Goal: Task Accomplishment & Management: Complete application form

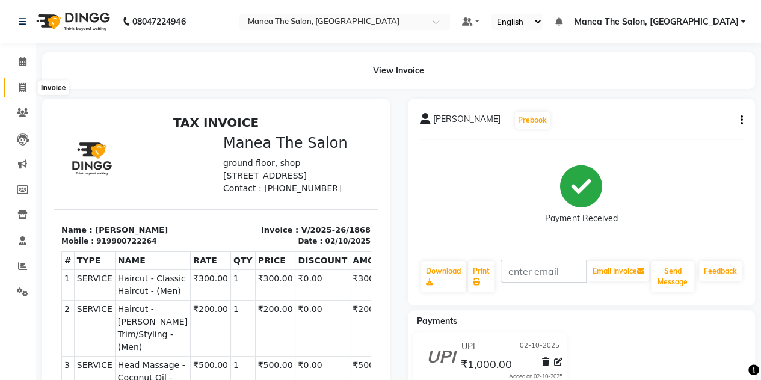
click at [22, 84] on icon at bounding box center [22, 87] width 7 height 9
select select "service"
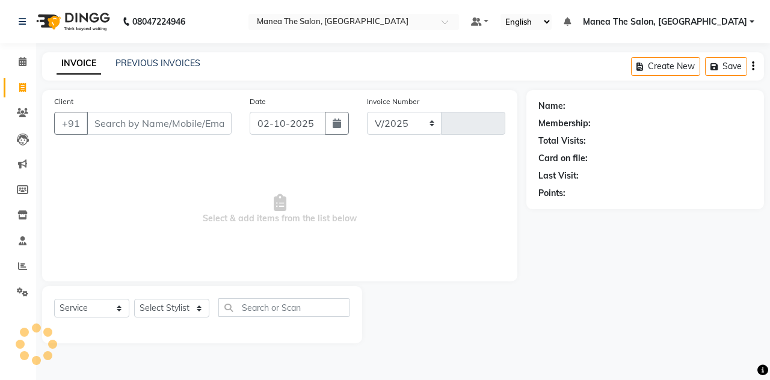
select select "7688"
type input "1869"
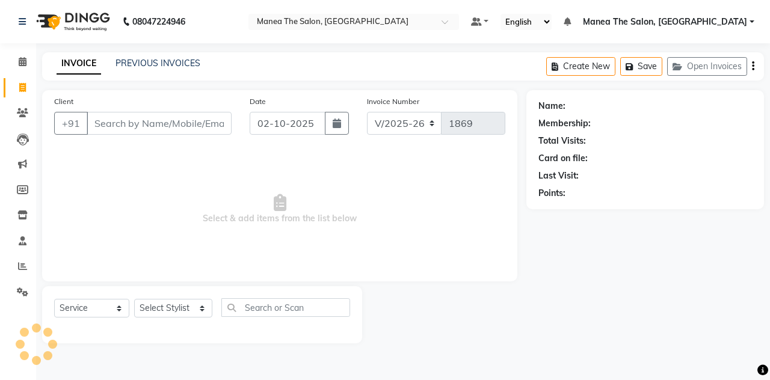
click at [112, 117] on input "Client" at bounding box center [159, 123] width 145 height 23
click at [155, 120] on input "Client" at bounding box center [159, 123] width 145 height 23
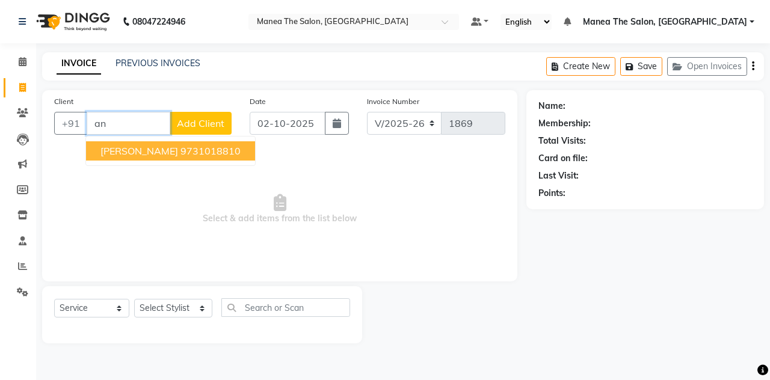
type input "a"
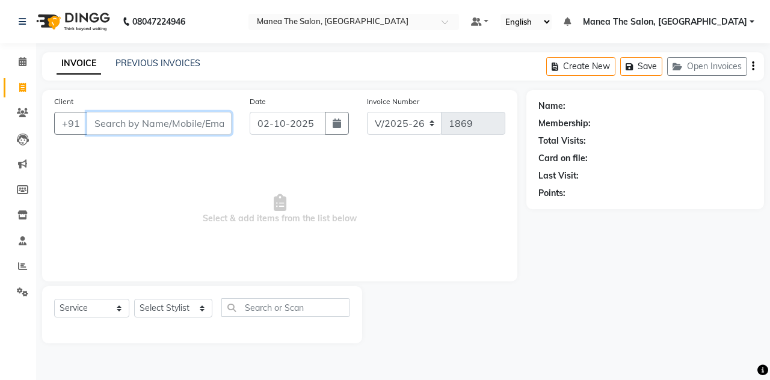
click at [157, 120] on input "Client" at bounding box center [159, 123] width 145 height 23
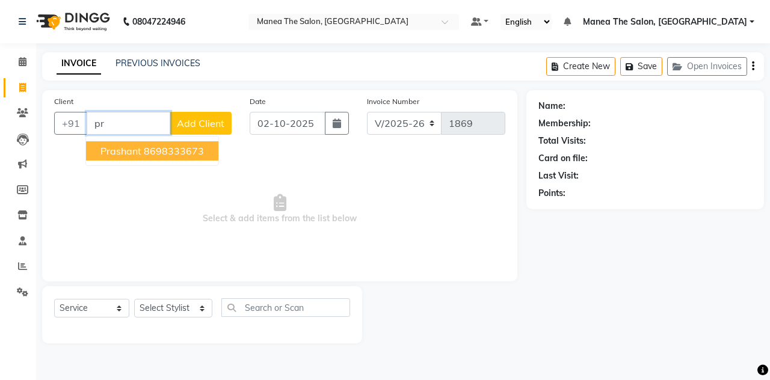
type input "p"
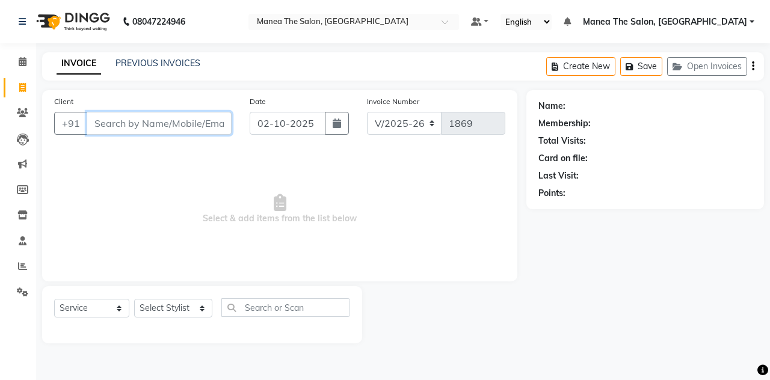
click at [157, 120] on input "Client" at bounding box center [159, 123] width 145 height 23
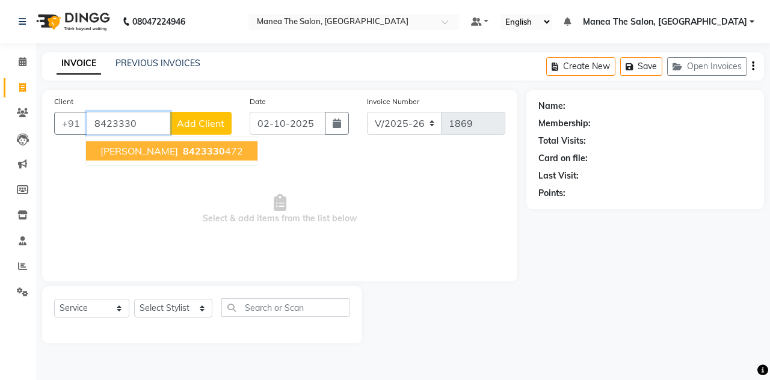
click at [183, 146] on span "8423330" at bounding box center [204, 151] width 42 height 12
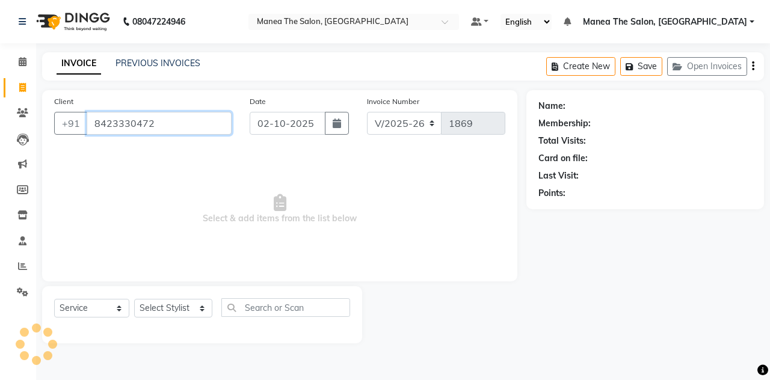
type input "8423330472"
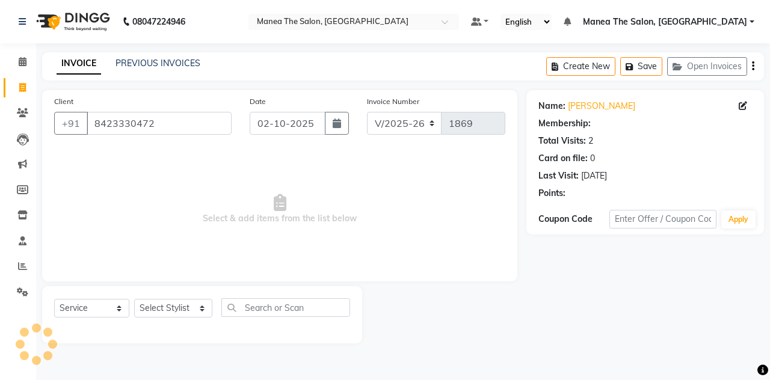
select select "1: Object"
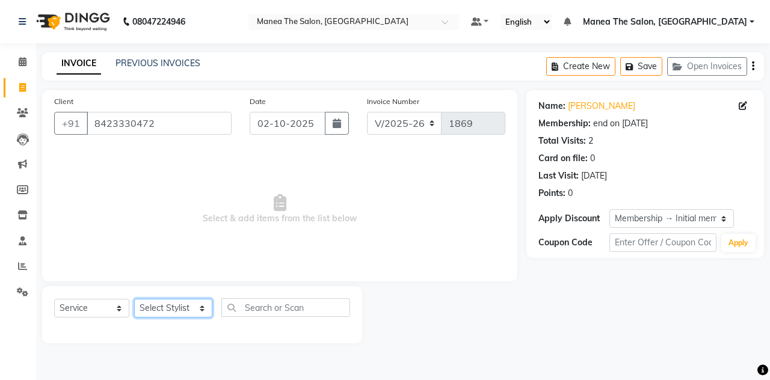
click at [147, 309] on select "Select Stylist aalam [PERSON_NAME] [PERSON_NAME] The Salon, [GEOGRAPHIC_DATA] […" at bounding box center [173, 308] width 78 height 19
click at [134, 299] on select "Select Stylist aalam [PERSON_NAME] [PERSON_NAME] The Salon, [GEOGRAPHIC_DATA] […" at bounding box center [173, 308] width 78 height 19
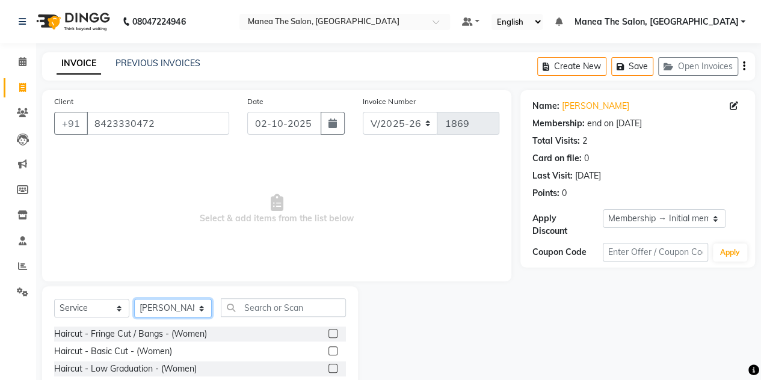
click at [202, 312] on select "Select Stylist aalam [PERSON_NAME] [PERSON_NAME] The Salon, [GEOGRAPHIC_DATA] […" at bounding box center [173, 308] width 78 height 19
select select "93393"
click at [134, 299] on select "Select Stylist aalam [PERSON_NAME] [PERSON_NAME] The Salon, [GEOGRAPHIC_DATA] […" at bounding box center [173, 308] width 78 height 19
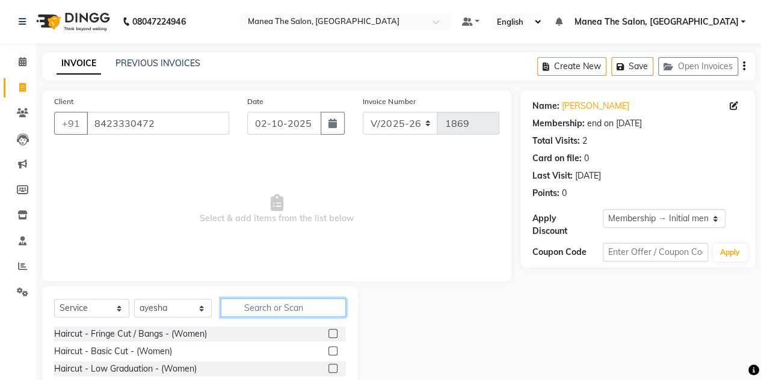
click at [242, 306] on input "text" at bounding box center [283, 308] width 125 height 19
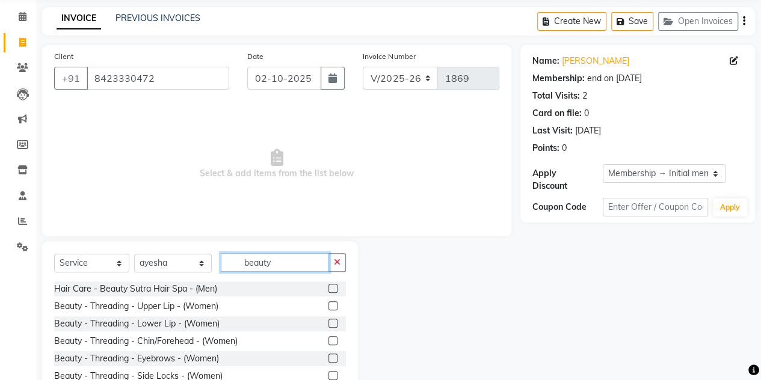
scroll to position [50, 0]
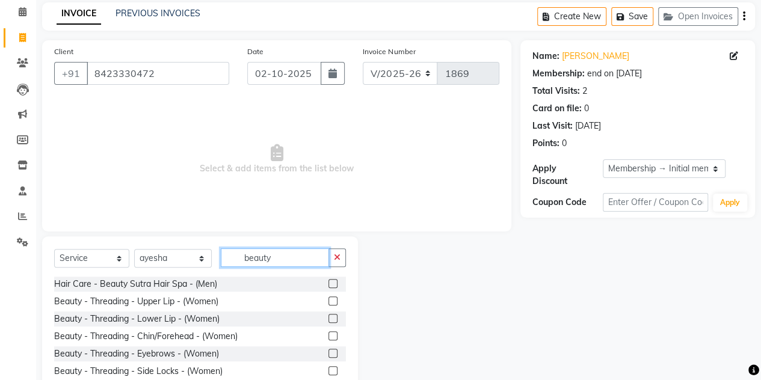
type input "beauty"
click at [329, 302] on label at bounding box center [333, 301] width 9 height 9
click at [329, 302] on input "checkbox" at bounding box center [333, 302] width 8 height 8
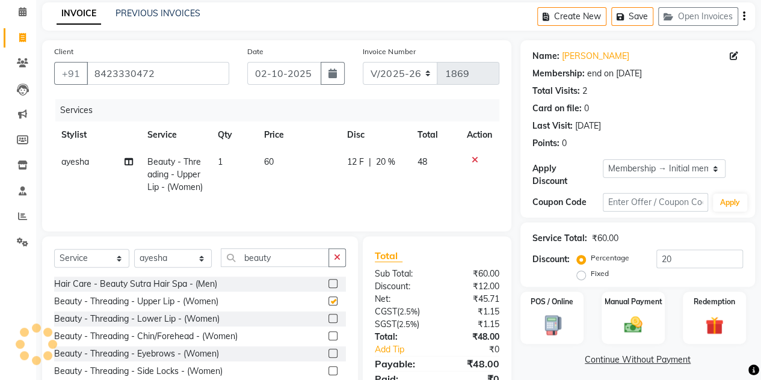
checkbox input "false"
click at [329, 323] on label at bounding box center [333, 318] width 9 height 9
click at [329, 323] on input "checkbox" at bounding box center [333, 319] width 8 height 8
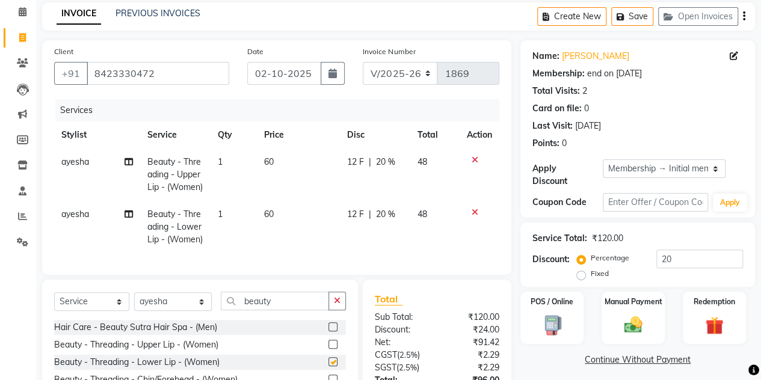
checkbox input "false"
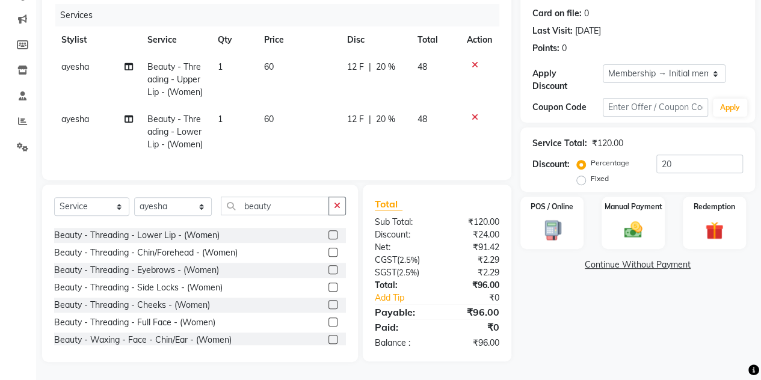
scroll to position [19, 0]
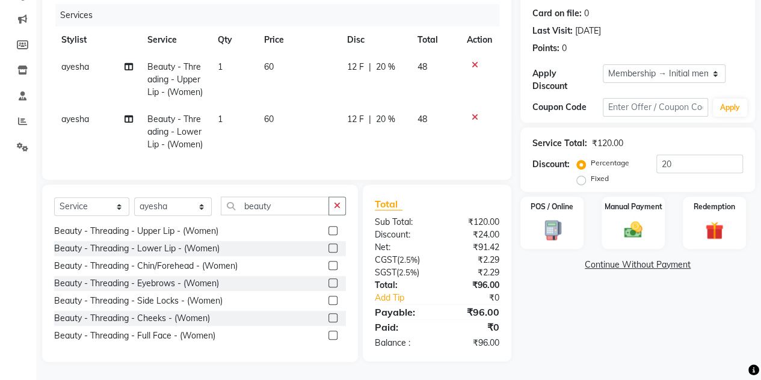
click at [329, 288] on label at bounding box center [333, 283] width 9 height 9
click at [329, 288] on input "checkbox" at bounding box center [333, 284] width 8 height 8
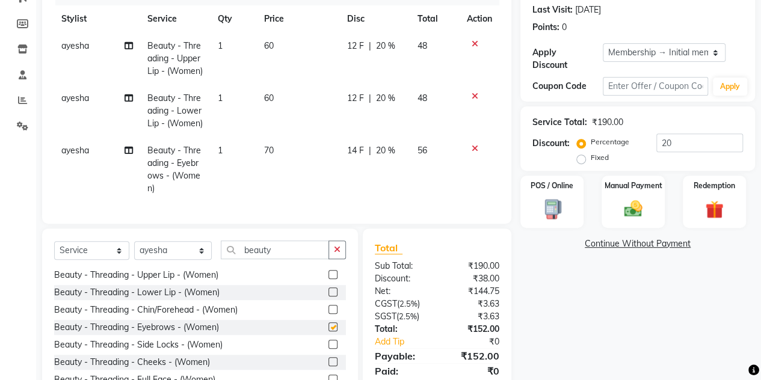
checkbox input "false"
click at [673, 146] on input "20" at bounding box center [700, 143] width 87 height 19
click at [633, 204] on img at bounding box center [633, 209] width 31 height 22
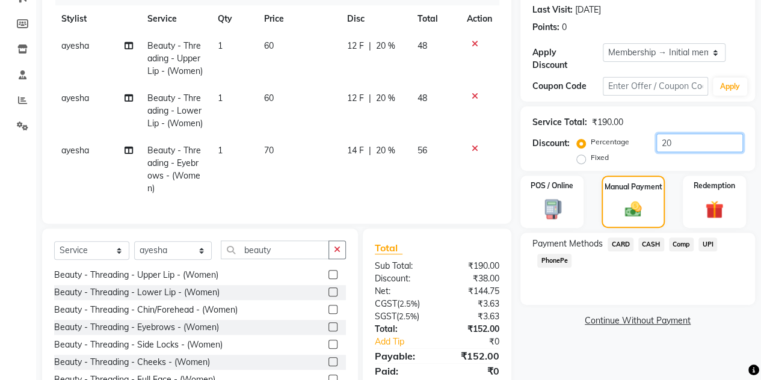
click at [686, 139] on input "20" at bounding box center [700, 143] width 87 height 19
type input "2"
type input "20"
click at [631, 190] on label "Manual Payment" at bounding box center [634, 186] width 60 height 11
click at [619, 202] on img at bounding box center [633, 209] width 29 height 20
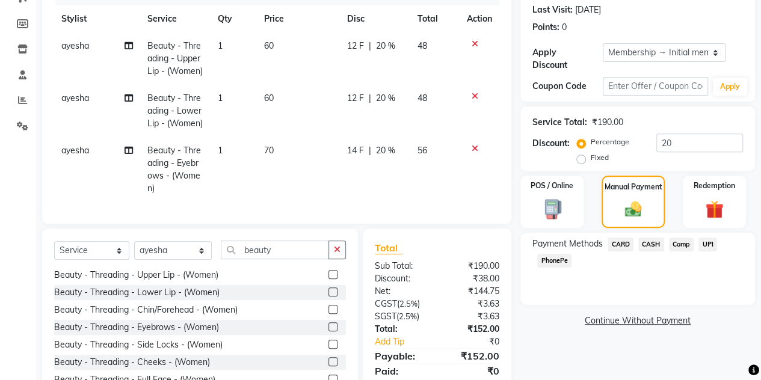
click at [591, 162] on label "Fixed" at bounding box center [600, 157] width 18 height 11
click at [580, 162] on input "Fixed" at bounding box center [584, 157] width 8 height 8
radio input "true"
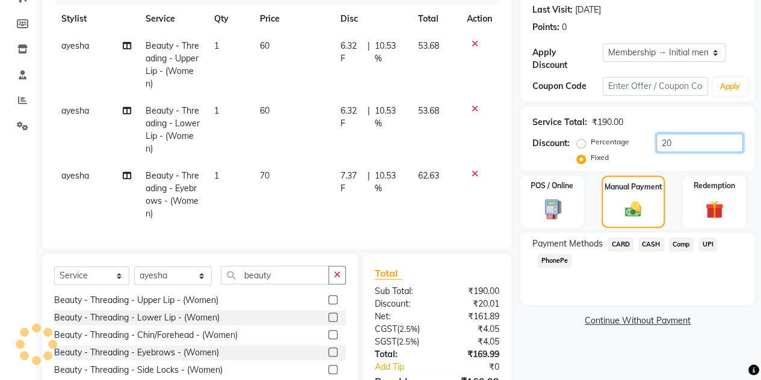
click at [674, 142] on input "20" at bounding box center [700, 143] width 87 height 19
type input "2"
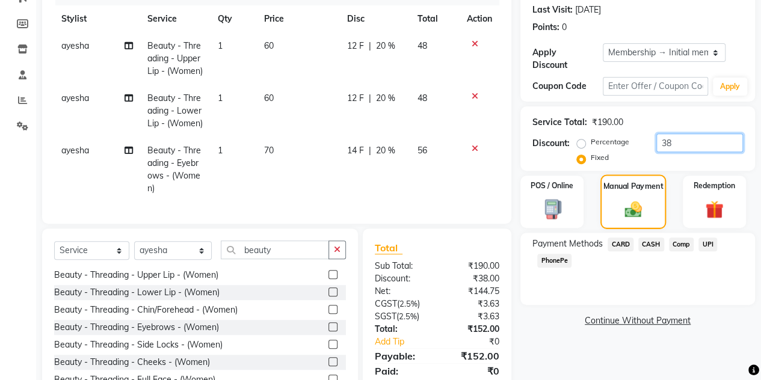
type input "38"
click at [636, 213] on img at bounding box center [633, 209] width 29 height 20
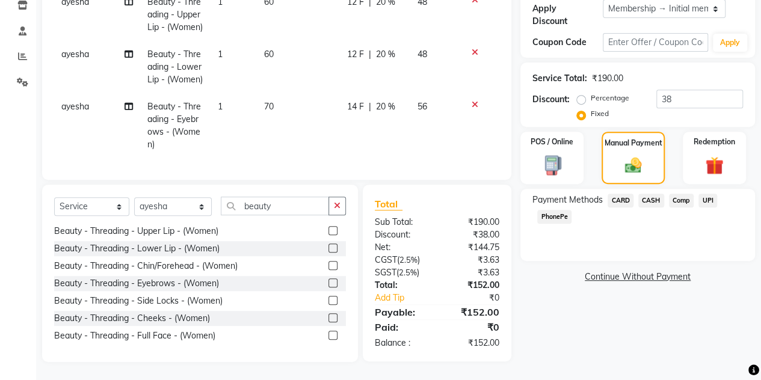
click at [702, 194] on span "UPI" at bounding box center [708, 201] width 19 height 14
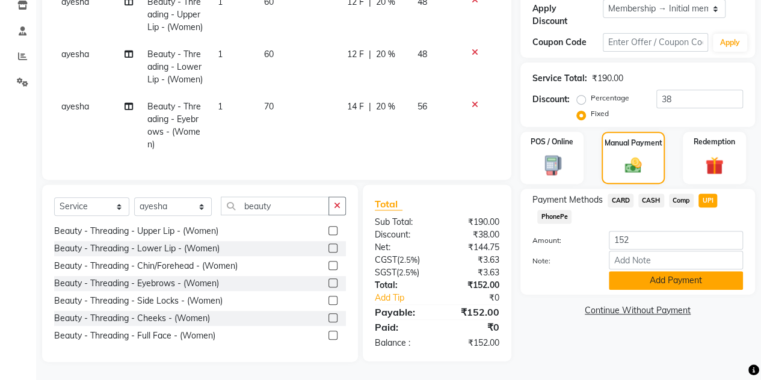
click at [637, 271] on button "Add Payment" at bounding box center [676, 280] width 134 height 19
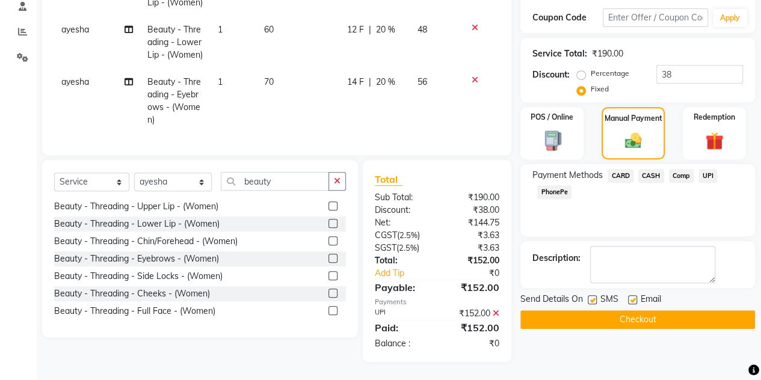
scroll to position [268, 0]
click at [598, 311] on button "Checkout" at bounding box center [638, 320] width 235 height 19
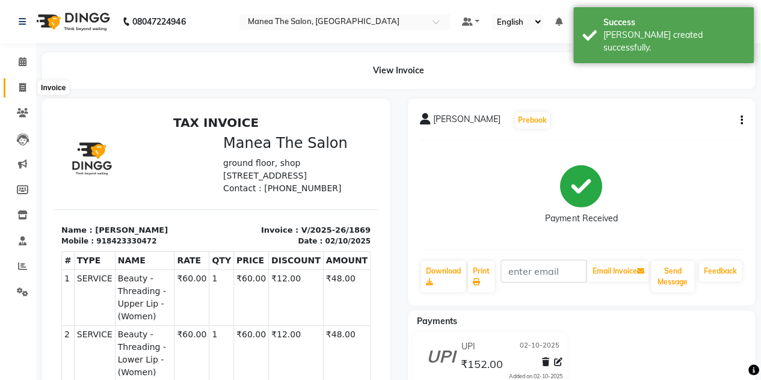
click at [24, 91] on icon at bounding box center [22, 87] width 7 height 9
select select "service"
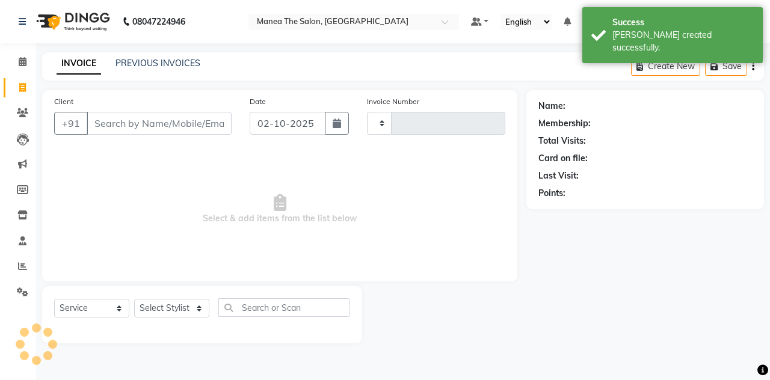
type input "1870"
select select "7688"
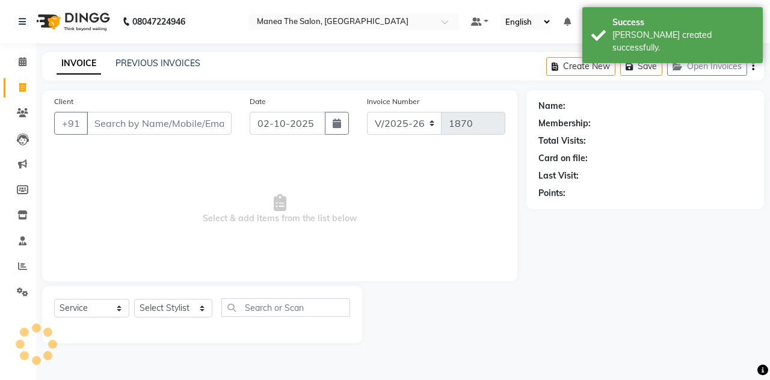
click at [97, 120] on input "Client" at bounding box center [159, 123] width 145 height 23
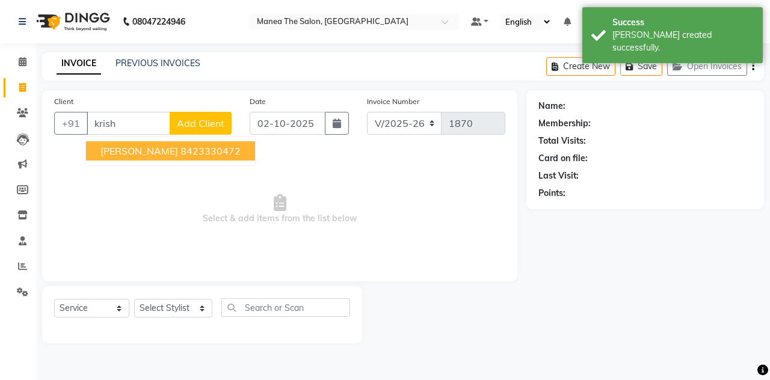
click at [110, 146] on span "[PERSON_NAME]" at bounding box center [140, 151] width 78 height 12
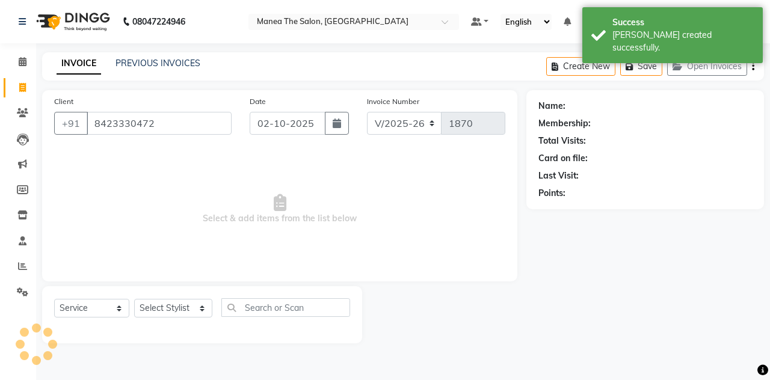
type input "8423330472"
select select "1: Object"
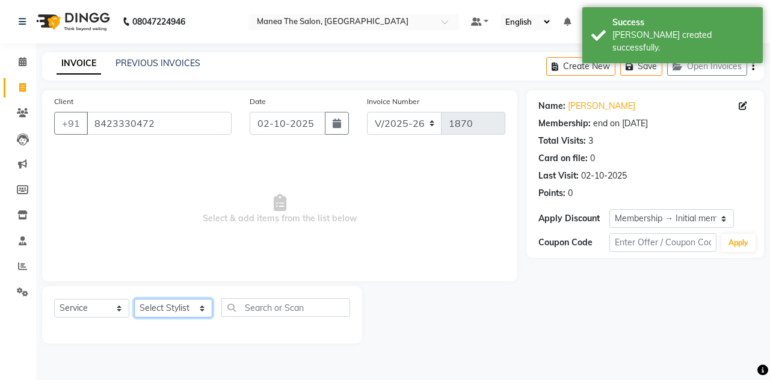
click at [150, 309] on select "Select Stylist aalam [PERSON_NAME] [PERSON_NAME] The Salon, [GEOGRAPHIC_DATA] […" at bounding box center [173, 308] width 78 height 19
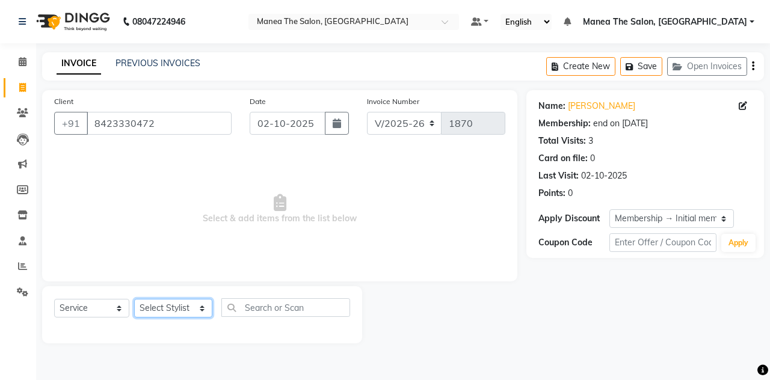
select select "76827"
click at [134, 299] on select "Select Stylist aalam [PERSON_NAME] [PERSON_NAME] The Salon, [GEOGRAPHIC_DATA] […" at bounding box center [173, 308] width 78 height 19
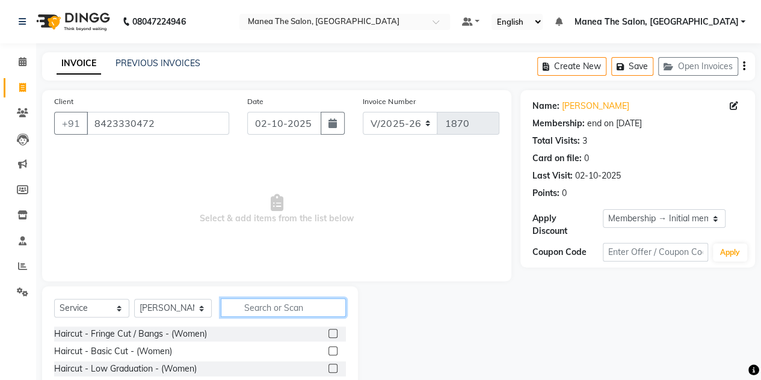
click at [256, 306] on input "text" at bounding box center [283, 308] width 125 height 19
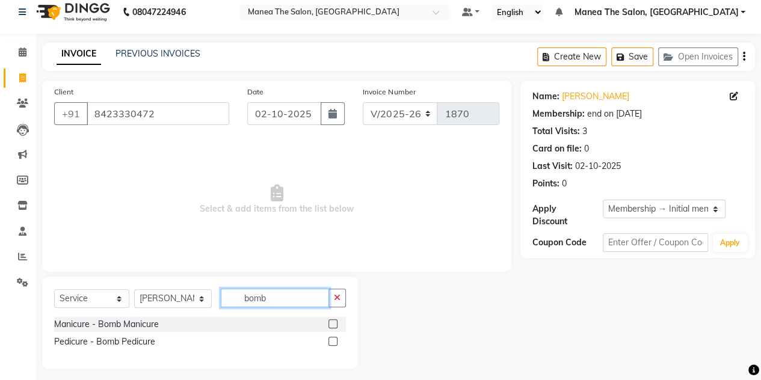
scroll to position [10, 0]
type input "bomb"
click at [330, 337] on label at bounding box center [333, 340] width 9 height 9
click at [330, 338] on input "checkbox" at bounding box center [333, 342] width 8 height 8
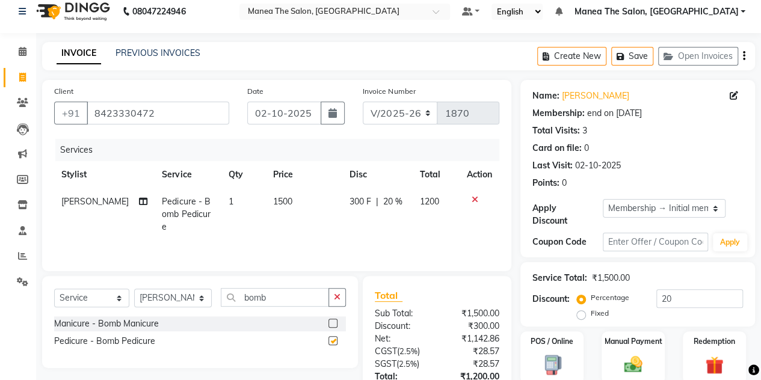
checkbox input "false"
click at [337, 298] on icon "button" at bounding box center [337, 297] width 7 height 8
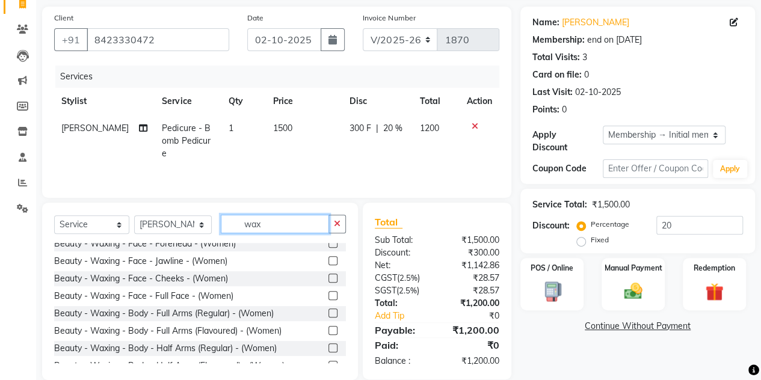
scroll to position [79, 0]
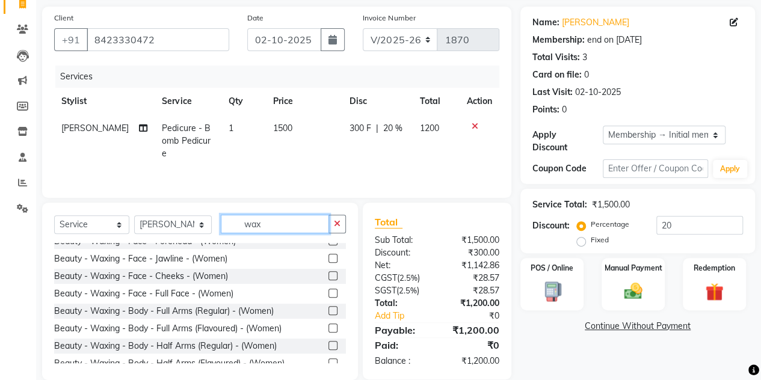
type input "wax"
click at [329, 309] on label at bounding box center [333, 310] width 9 height 9
click at [329, 309] on input "checkbox" at bounding box center [333, 312] width 8 height 8
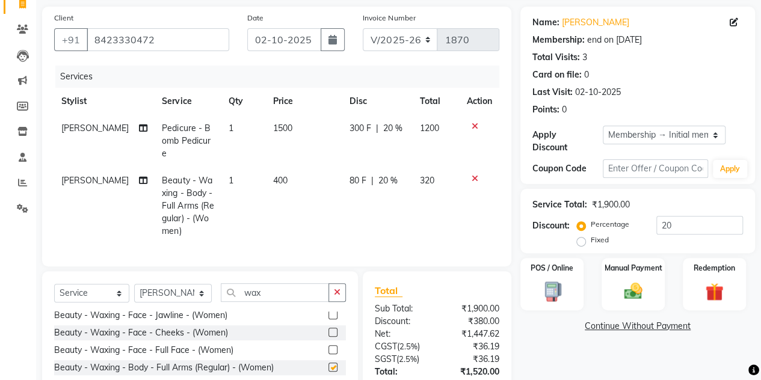
checkbox input "false"
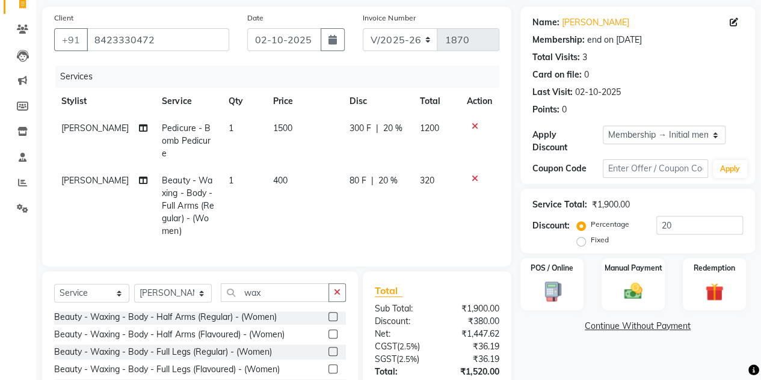
scroll to position [181, 0]
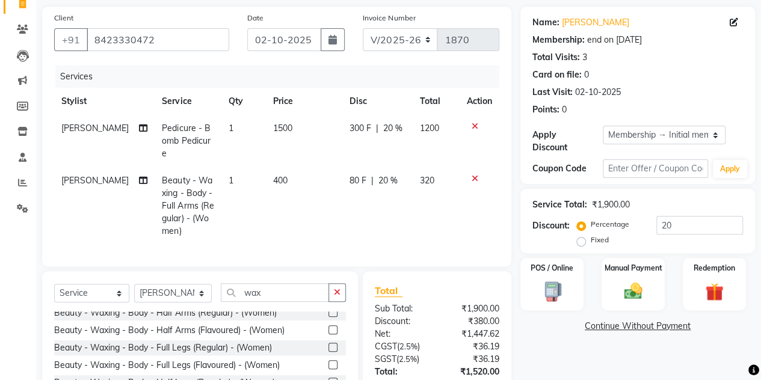
click at [329, 343] on label at bounding box center [333, 347] width 9 height 9
click at [329, 344] on input "checkbox" at bounding box center [333, 348] width 8 height 8
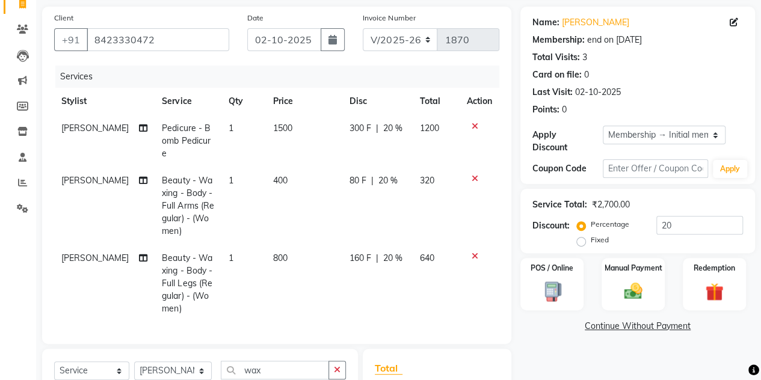
checkbox input "false"
click at [337, 366] on icon "button" at bounding box center [337, 370] width 7 height 8
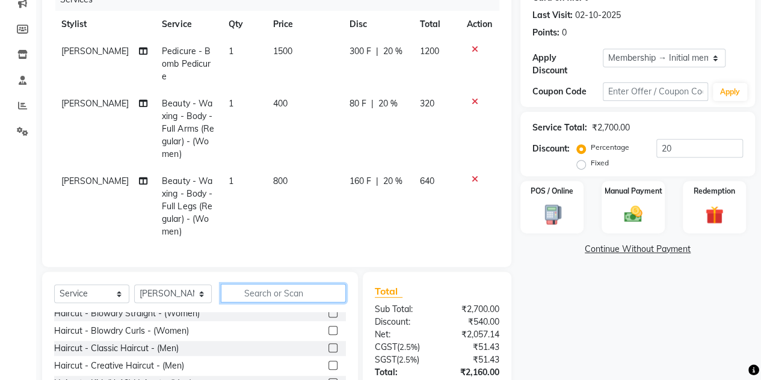
scroll to position [162, 0]
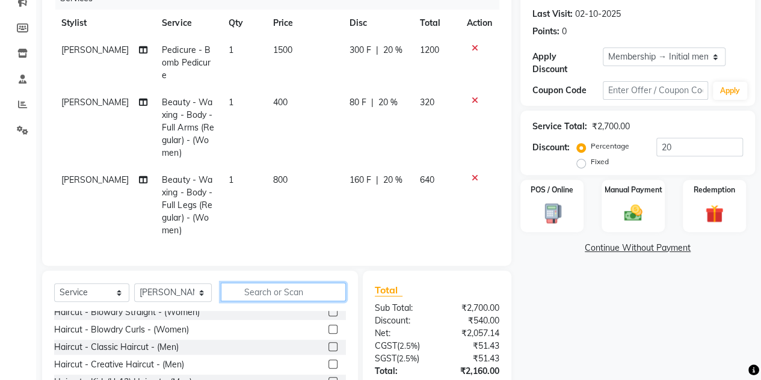
click at [282, 288] on input "text" at bounding box center [283, 292] width 125 height 19
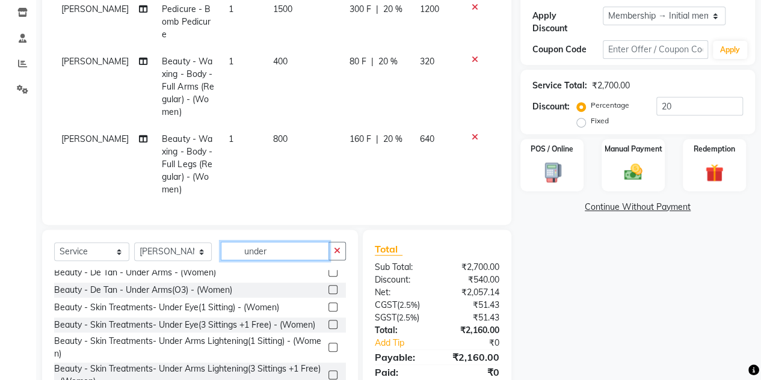
scroll to position [244, 0]
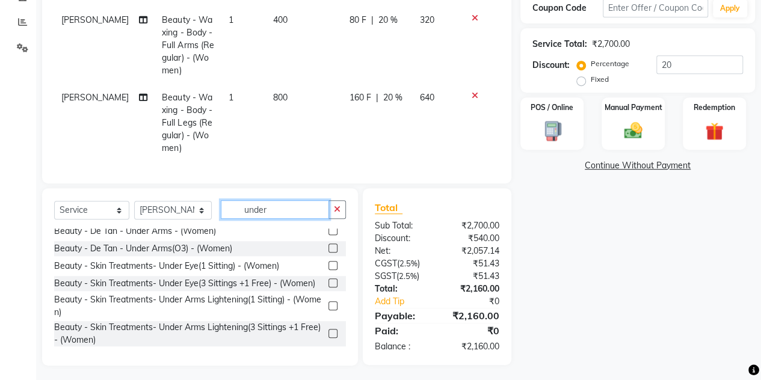
click at [290, 209] on input "under" at bounding box center [275, 209] width 108 height 19
type input "u"
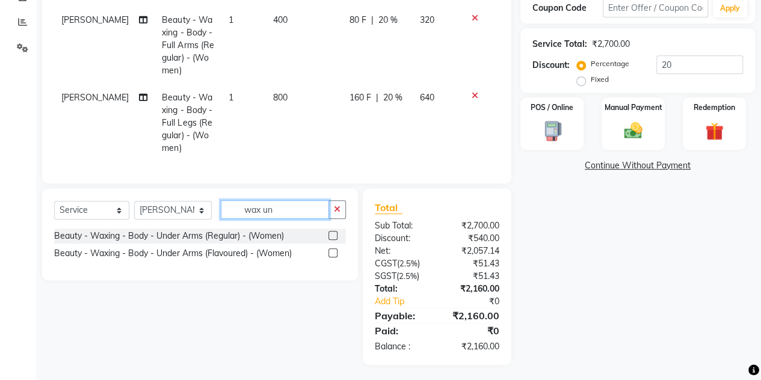
scroll to position [243, 0]
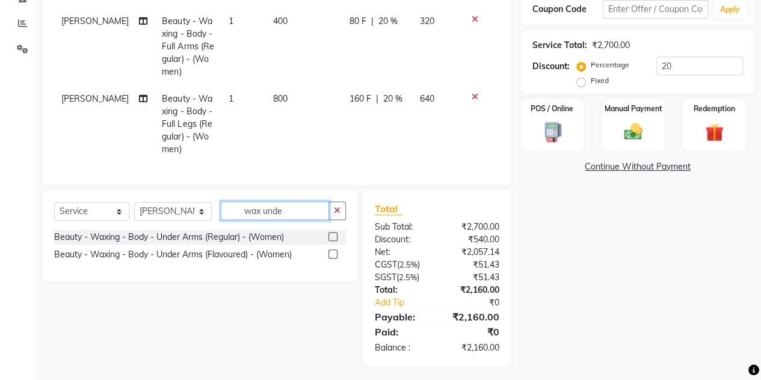
type input "wax unde"
click at [332, 234] on label at bounding box center [333, 236] width 9 height 9
click at [332, 234] on input "checkbox" at bounding box center [333, 238] width 8 height 8
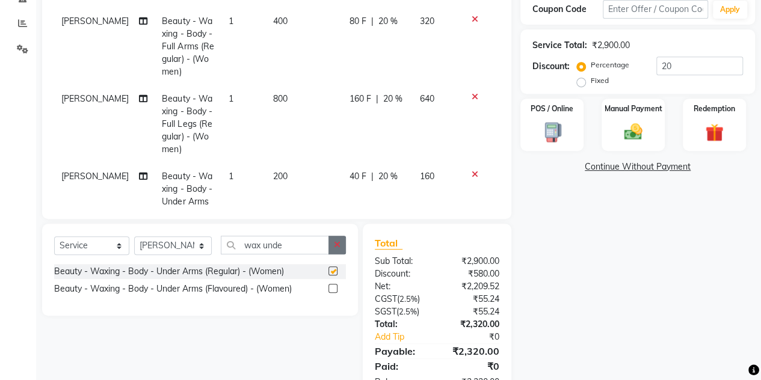
checkbox input "false"
click at [337, 247] on icon "button" at bounding box center [337, 245] width 7 height 8
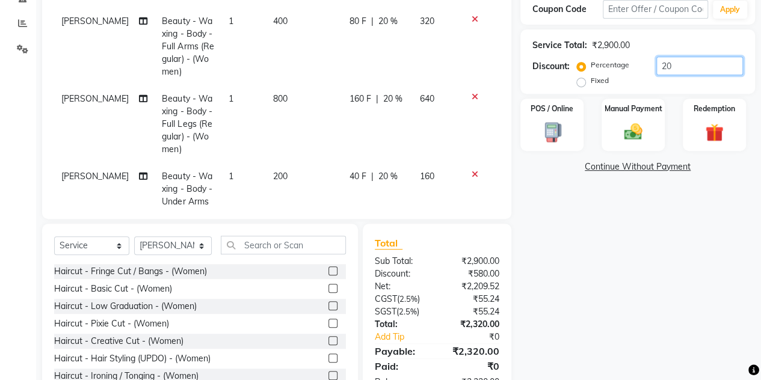
click at [672, 65] on input "20" at bounding box center [700, 66] width 87 height 19
type input "20"
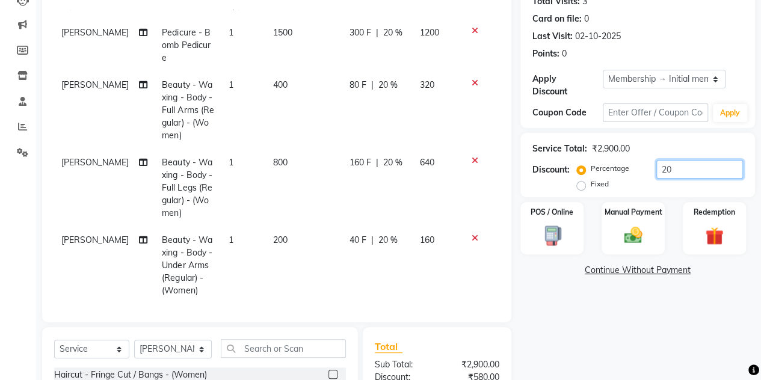
scroll to position [282, 0]
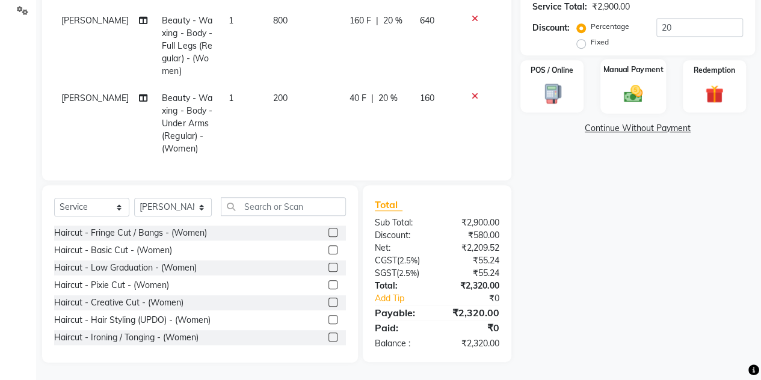
click at [628, 101] on img at bounding box center [633, 93] width 31 height 22
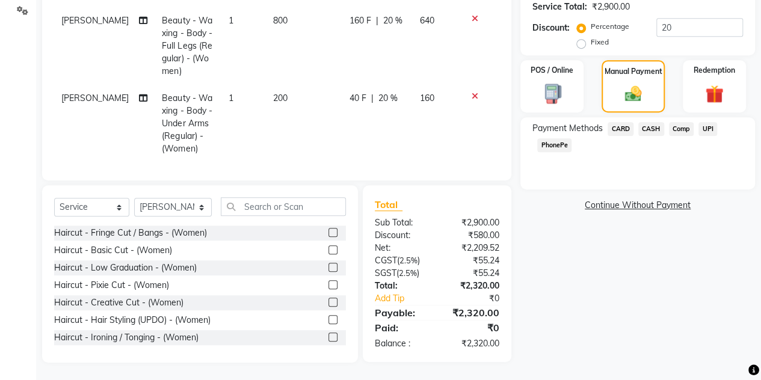
click at [712, 128] on span "UPI" at bounding box center [708, 129] width 19 height 14
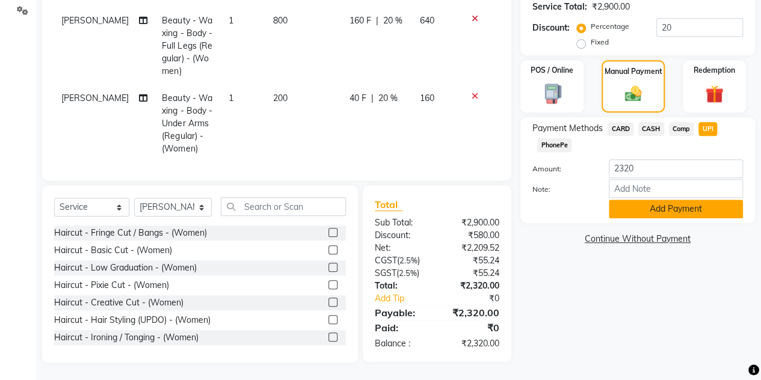
click at [654, 214] on button "Add Payment" at bounding box center [676, 209] width 134 height 19
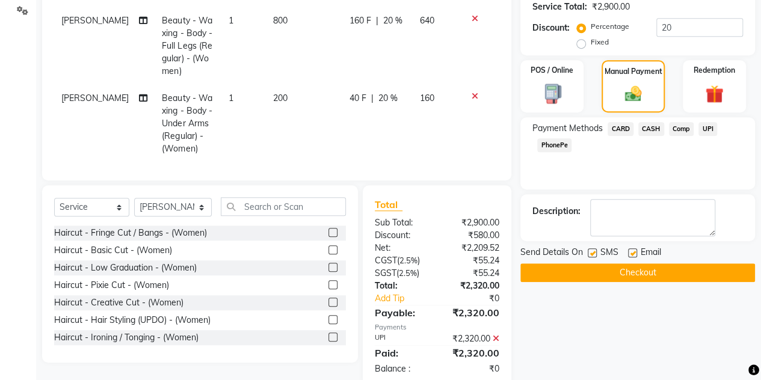
scroll to position [306, 0]
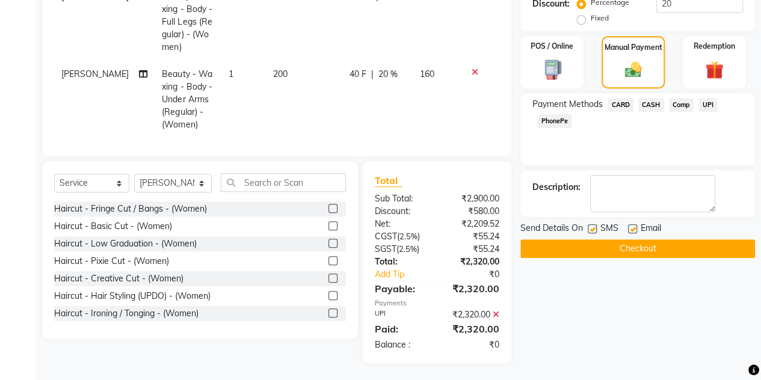
click at [622, 241] on button "Checkout" at bounding box center [638, 249] width 235 height 19
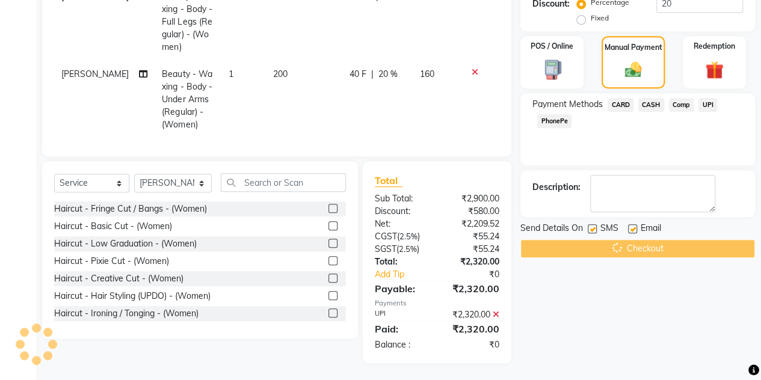
click at [622, 241] on div "Checkout" at bounding box center [638, 249] width 235 height 19
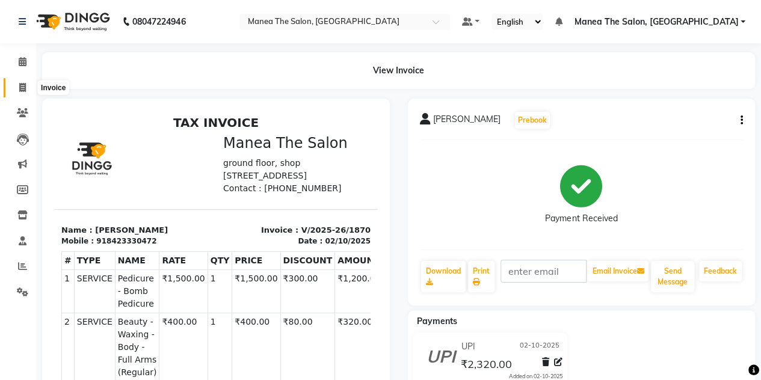
click at [25, 87] on icon at bounding box center [22, 87] width 7 height 9
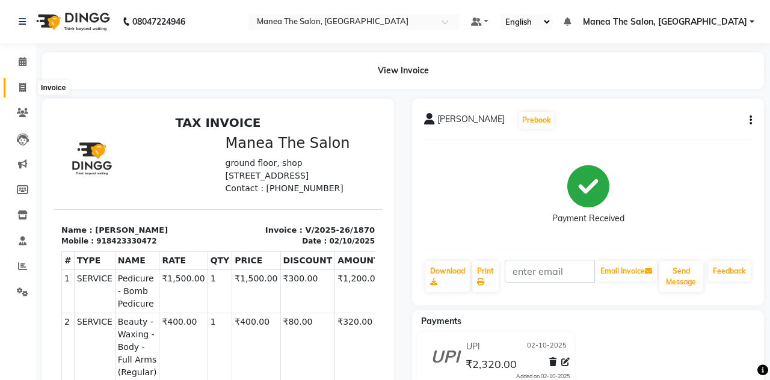
select select "7688"
select select "service"
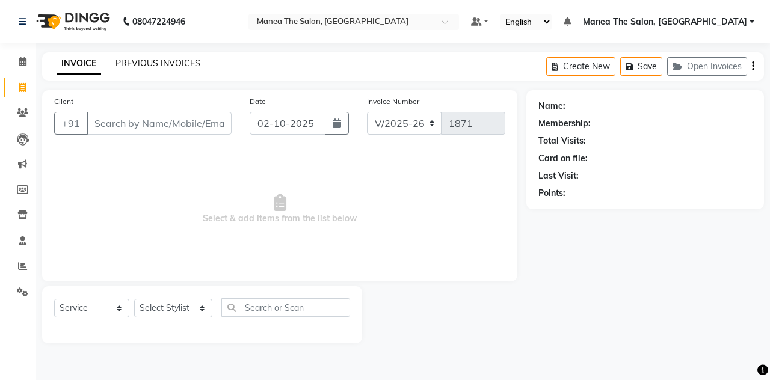
click at [149, 66] on link "PREVIOUS INVOICES" at bounding box center [158, 63] width 85 height 11
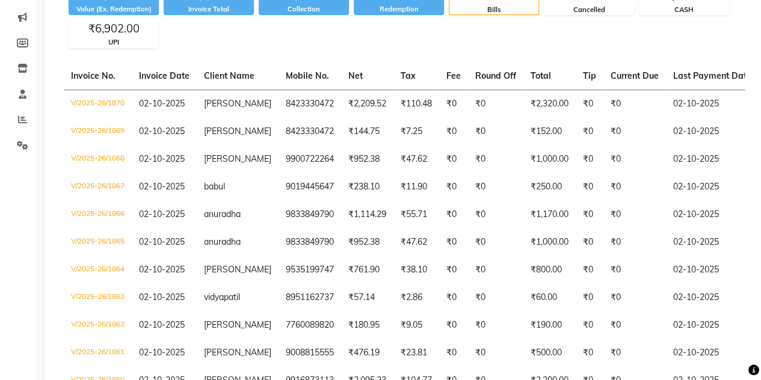
scroll to position [151, 0]
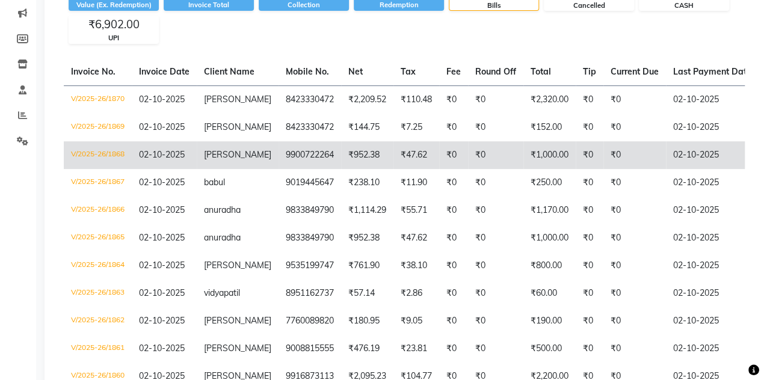
click at [155, 162] on td "02-10-2025" at bounding box center [164, 155] width 65 height 28
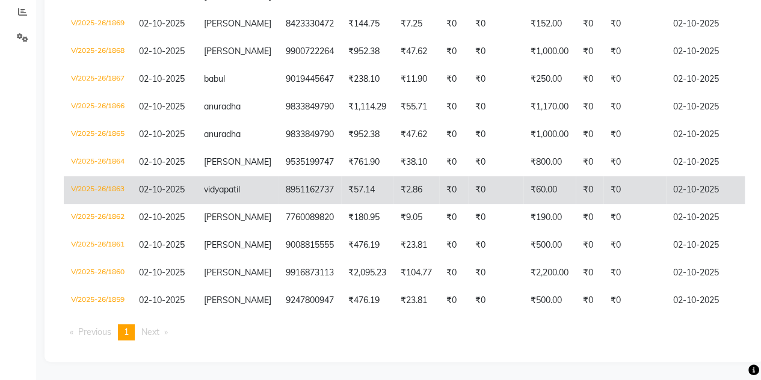
scroll to position [0, 0]
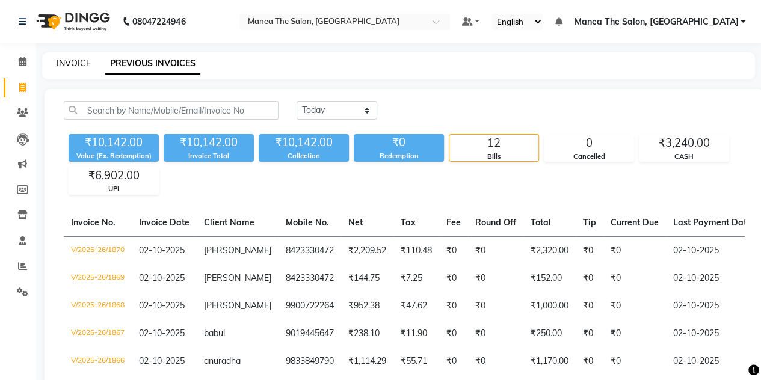
click at [66, 67] on link "INVOICE" at bounding box center [74, 63] width 34 height 11
select select "service"
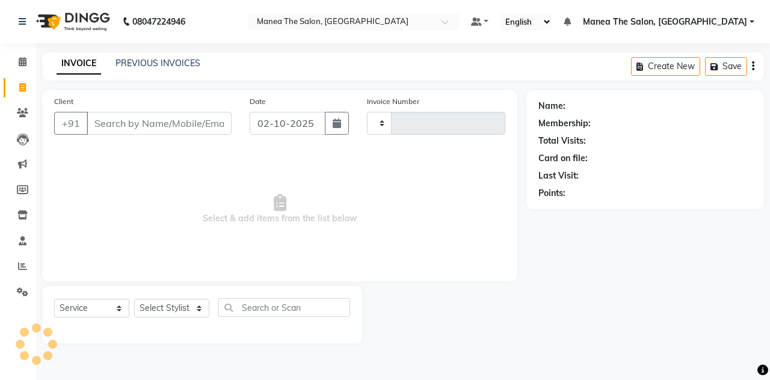
type input "1871"
select select "7688"
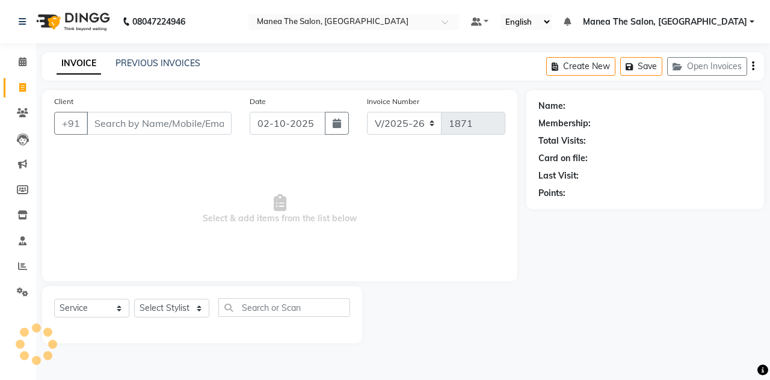
click at [142, 125] on input "Client" at bounding box center [159, 123] width 145 height 23
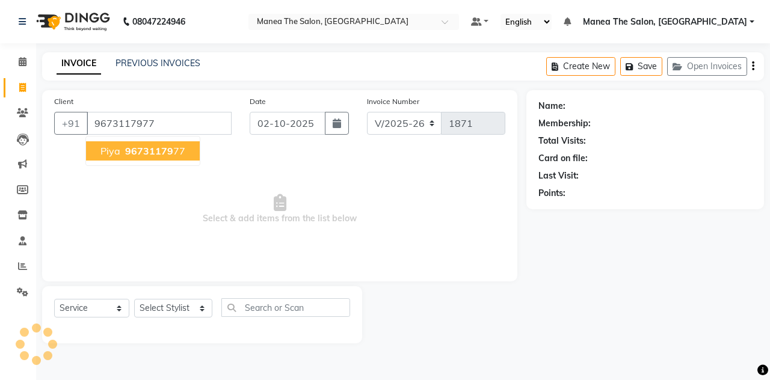
type input "9673117977"
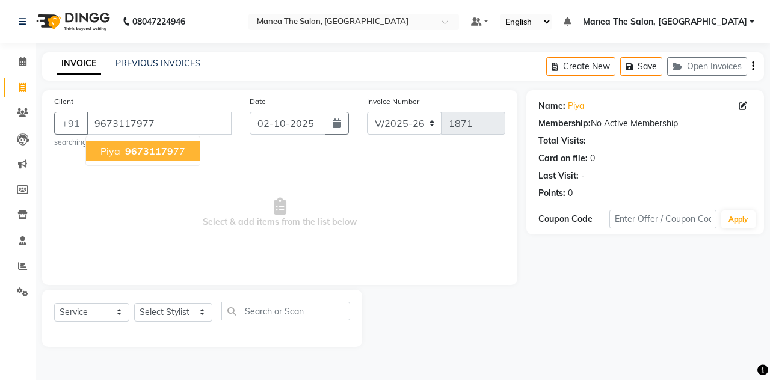
click at [138, 160] on button "piya 96731179 77" at bounding box center [143, 150] width 114 height 19
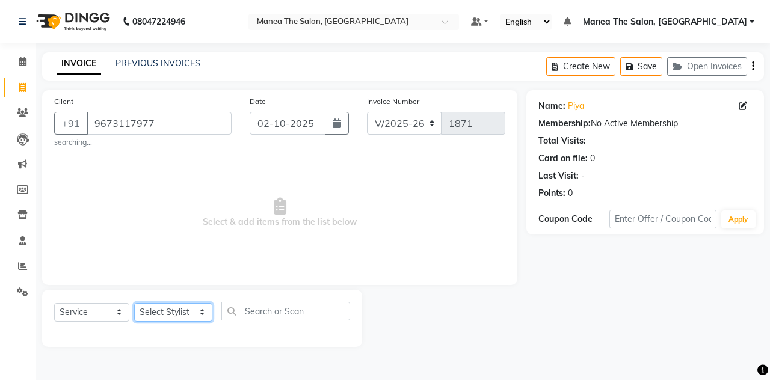
click at [169, 312] on select "Select Stylist aalam [PERSON_NAME] [PERSON_NAME] The Salon, [GEOGRAPHIC_DATA] […" at bounding box center [173, 312] width 78 height 19
select select "68363"
click at [134, 303] on select "Select Stylist aalam [PERSON_NAME] [PERSON_NAME] The Salon, [GEOGRAPHIC_DATA] […" at bounding box center [173, 312] width 78 height 19
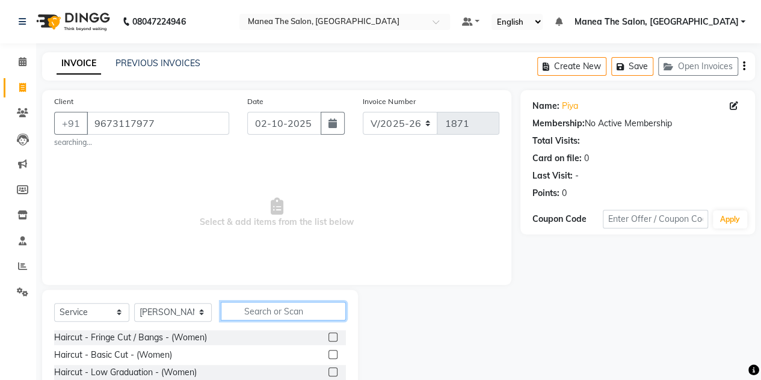
click at [244, 312] on input "text" at bounding box center [283, 311] width 125 height 19
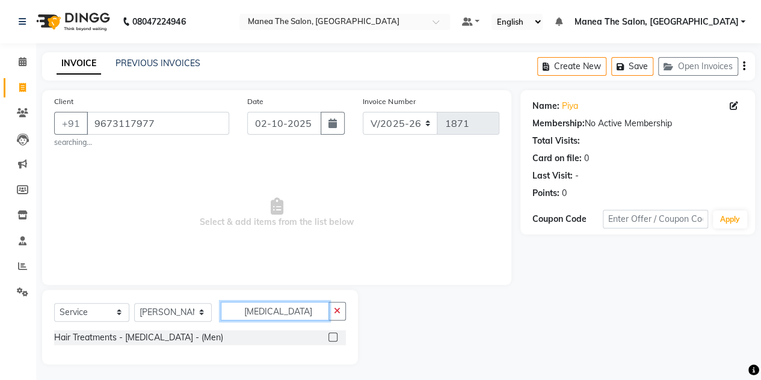
click at [271, 311] on input "[MEDICAL_DATA]" at bounding box center [275, 311] width 108 height 19
type input "b"
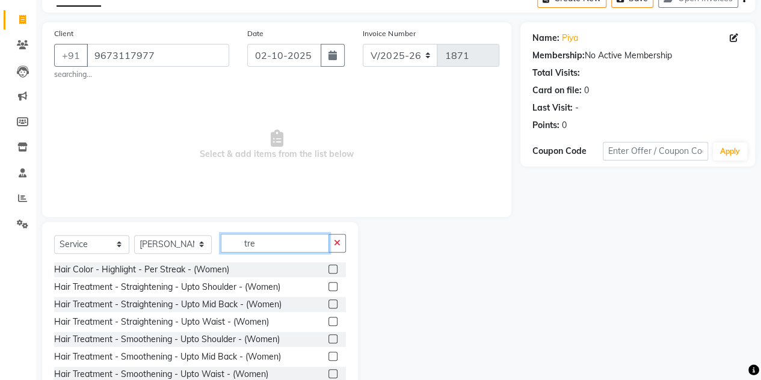
scroll to position [67, 0]
type input "tre"
click at [329, 306] on label at bounding box center [333, 304] width 9 height 9
click at [329, 306] on input "checkbox" at bounding box center [333, 306] width 8 height 8
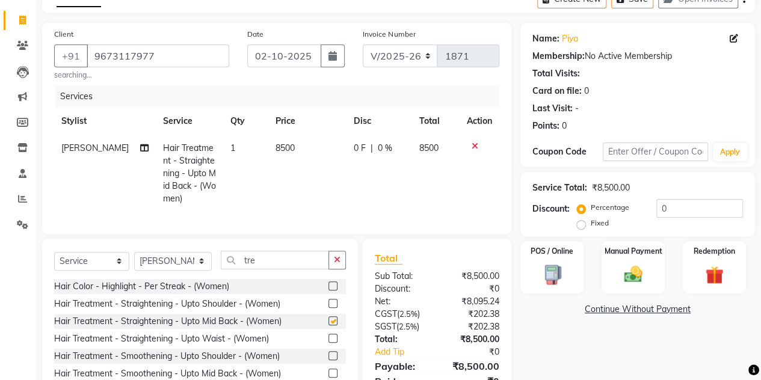
checkbox input "false"
click at [591, 228] on label "Fixed" at bounding box center [600, 223] width 18 height 11
click at [581, 228] on input "Fixed" at bounding box center [584, 223] width 8 height 8
radio input "true"
click at [665, 209] on input "0" at bounding box center [700, 208] width 87 height 19
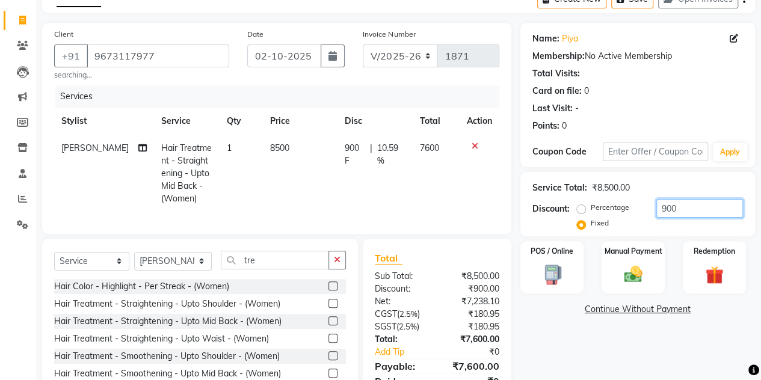
scroll to position [124, 0]
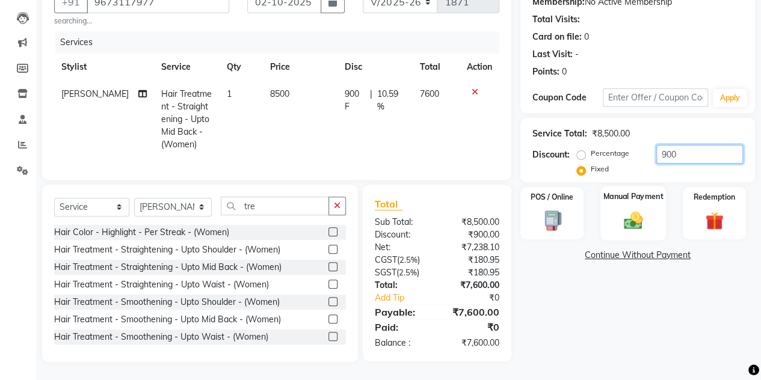
type input "900"
click at [638, 194] on label "Manual Payment" at bounding box center [634, 196] width 60 height 11
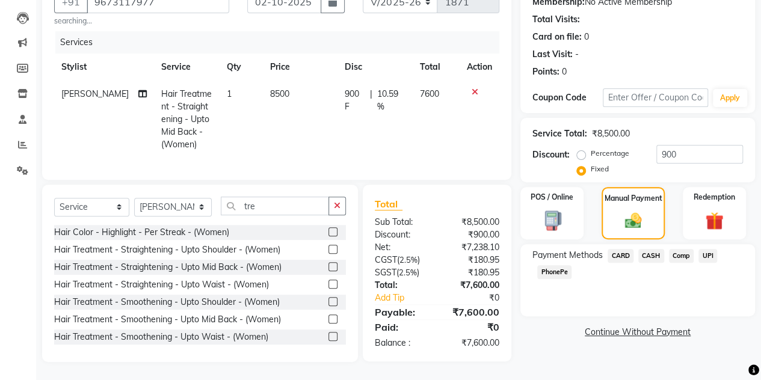
click at [703, 256] on span "UPI" at bounding box center [708, 256] width 19 height 14
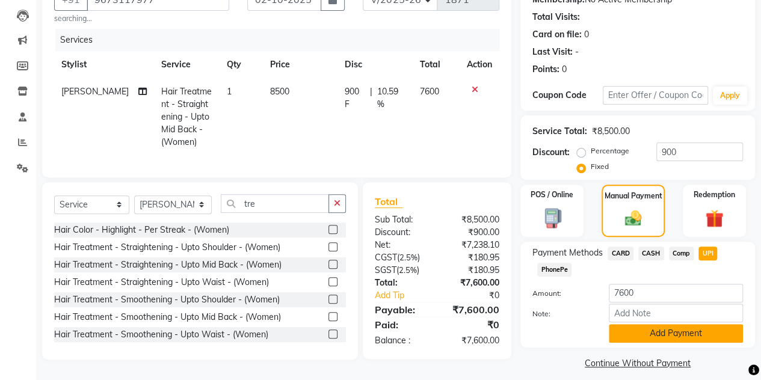
click at [628, 330] on button "Add Payment" at bounding box center [676, 333] width 134 height 19
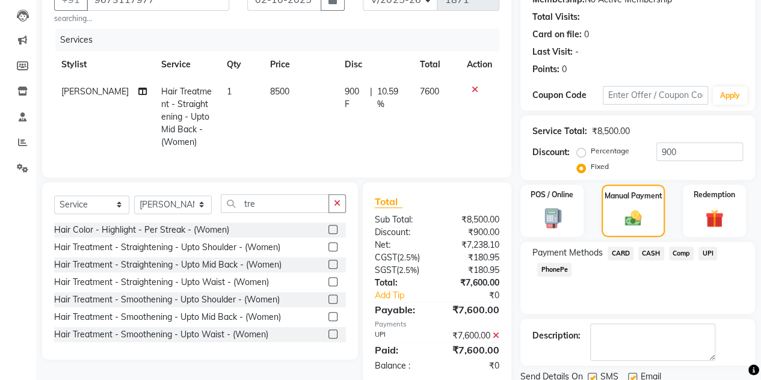
scroll to position [167, 0]
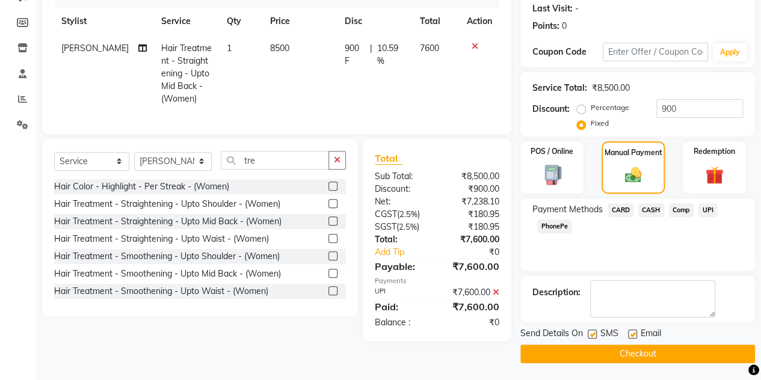
click at [616, 351] on button "Checkout" at bounding box center [638, 354] width 235 height 19
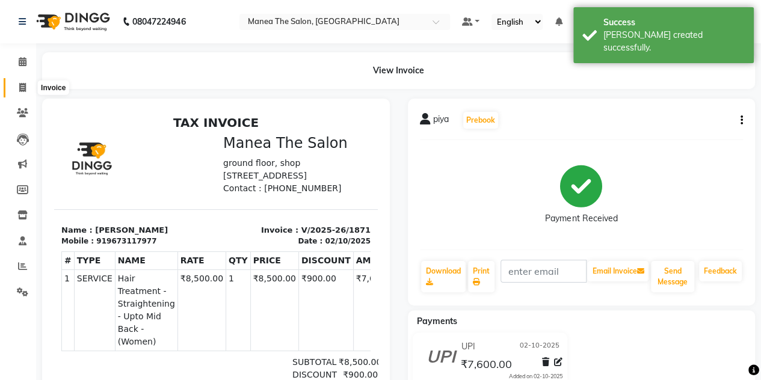
click at [23, 88] on icon at bounding box center [22, 87] width 7 height 9
select select "service"
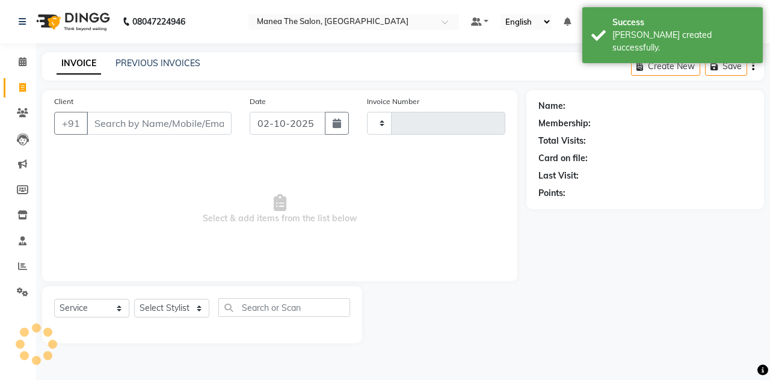
type input "1872"
select select "7688"
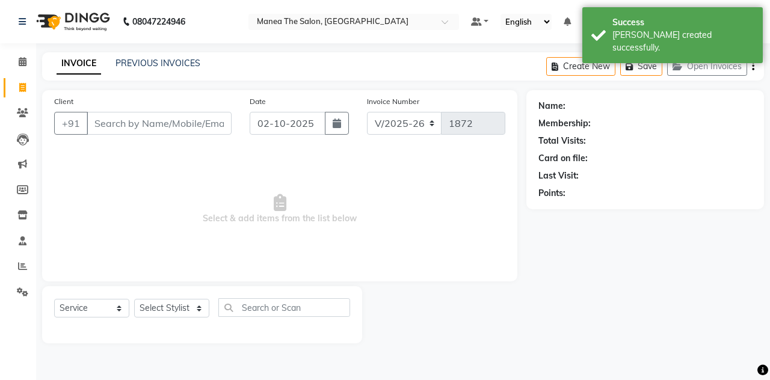
click at [104, 113] on input "Client" at bounding box center [159, 123] width 145 height 23
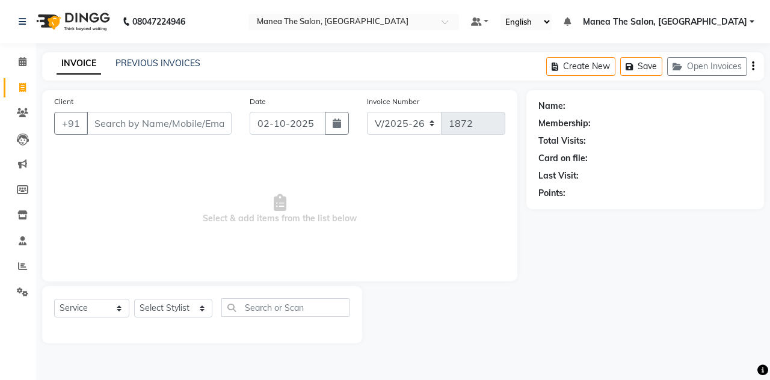
click at [110, 129] on input "Client" at bounding box center [159, 123] width 145 height 23
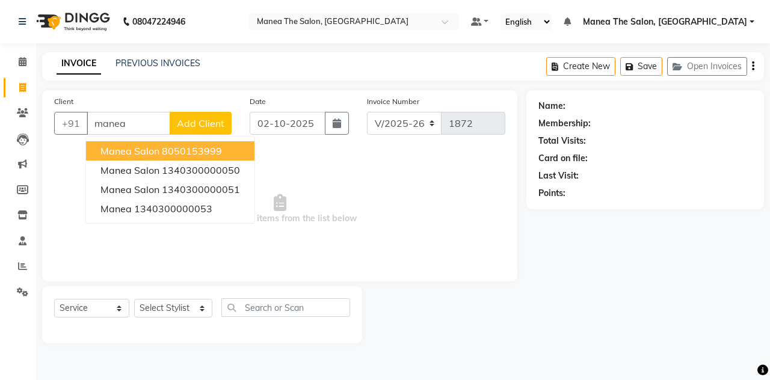
click at [122, 152] on span "manea salon" at bounding box center [130, 151] width 59 height 12
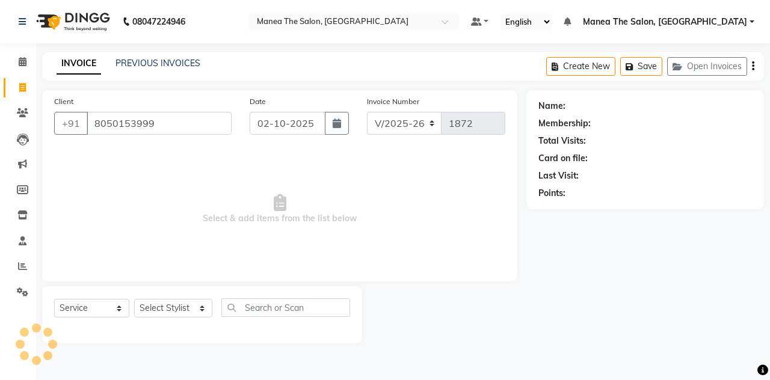
type input "8050153999"
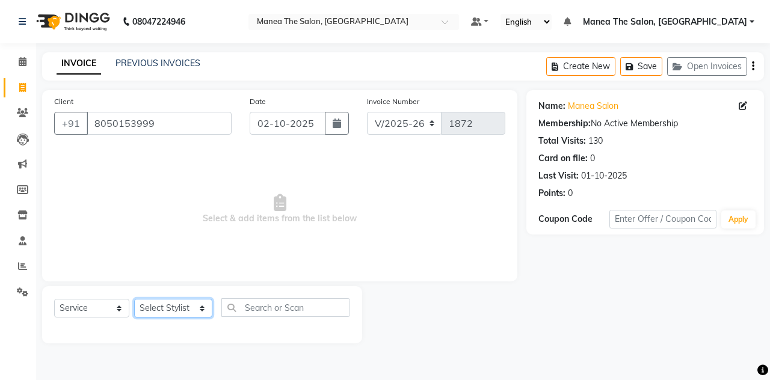
click at [150, 299] on select "Select Stylist aalam [PERSON_NAME] [PERSON_NAME] The Salon, [GEOGRAPHIC_DATA] […" at bounding box center [173, 308] width 78 height 19
select select "93394"
click at [134, 299] on select "Select Stylist aalam [PERSON_NAME] [PERSON_NAME] The Salon, [GEOGRAPHIC_DATA] […" at bounding box center [173, 308] width 78 height 19
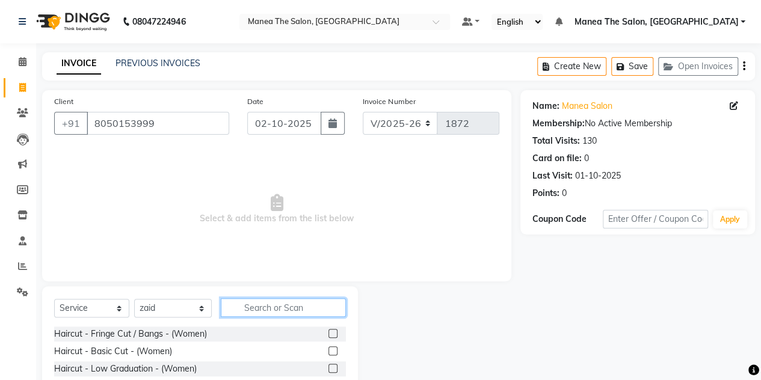
click at [264, 305] on input "text" at bounding box center [283, 308] width 125 height 19
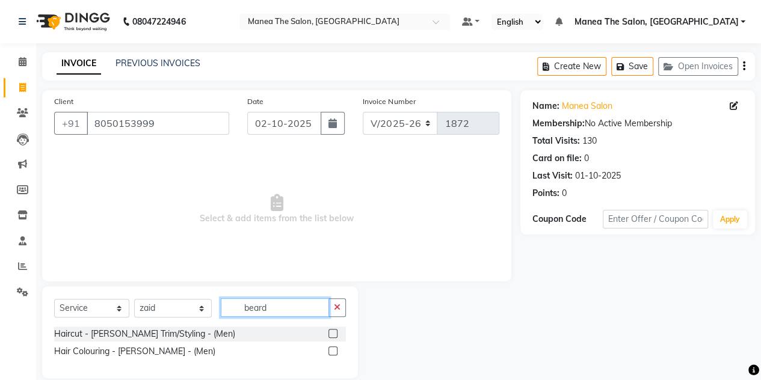
type input "beard"
click at [330, 333] on label at bounding box center [333, 333] width 9 height 9
click at [330, 333] on input "checkbox" at bounding box center [333, 334] width 8 height 8
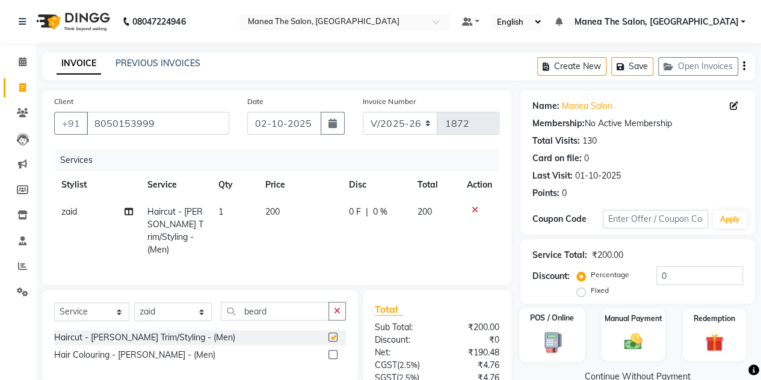
checkbox input "false"
click at [616, 329] on div "Manual Payment" at bounding box center [634, 335] width 66 height 55
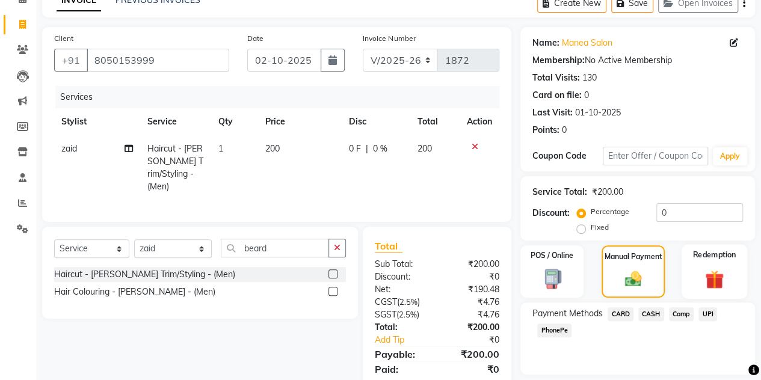
scroll to position [64, 0]
click at [707, 313] on span "UPI" at bounding box center [708, 314] width 19 height 14
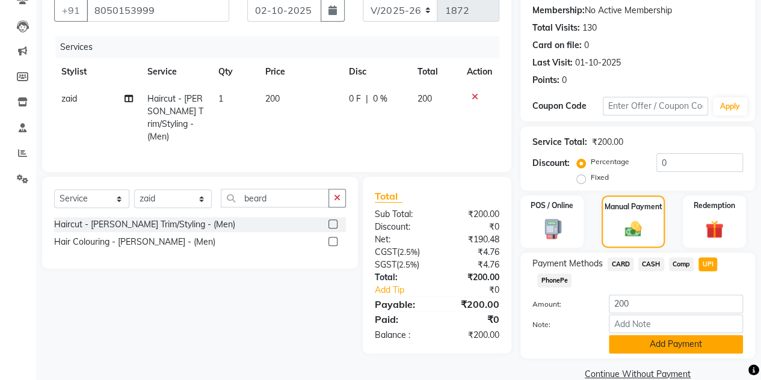
click at [642, 352] on button "Add Payment" at bounding box center [676, 344] width 134 height 19
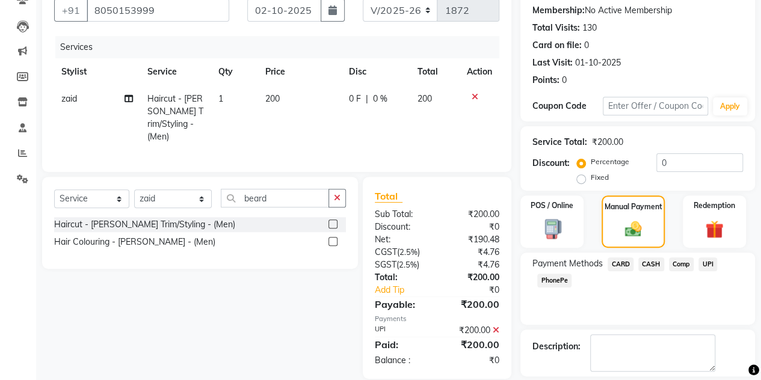
scroll to position [167, 0]
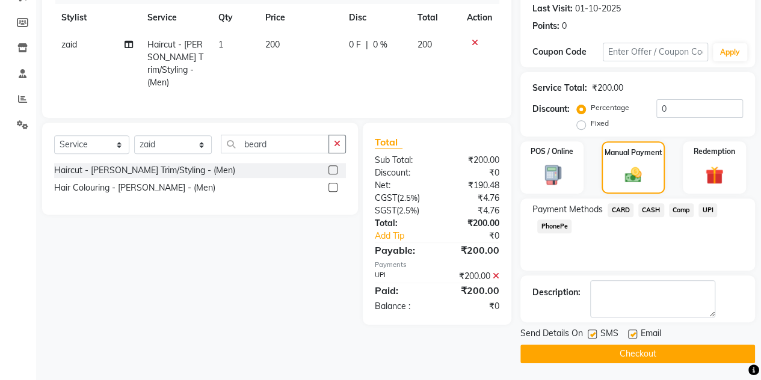
click at [638, 349] on button "Checkout" at bounding box center [638, 354] width 235 height 19
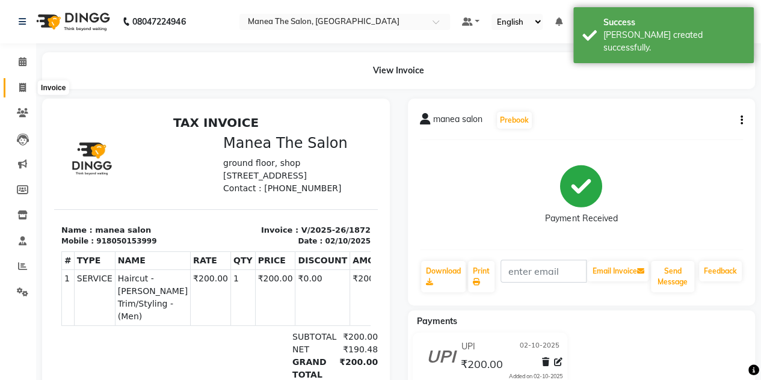
click at [23, 94] on span at bounding box center [22, 88] width 21 height 14
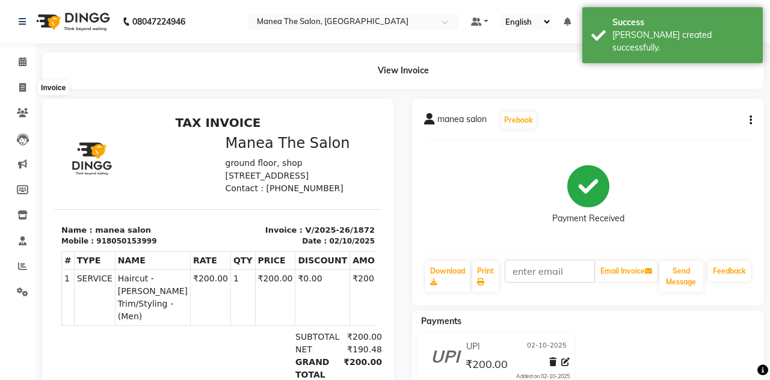
select select "service"
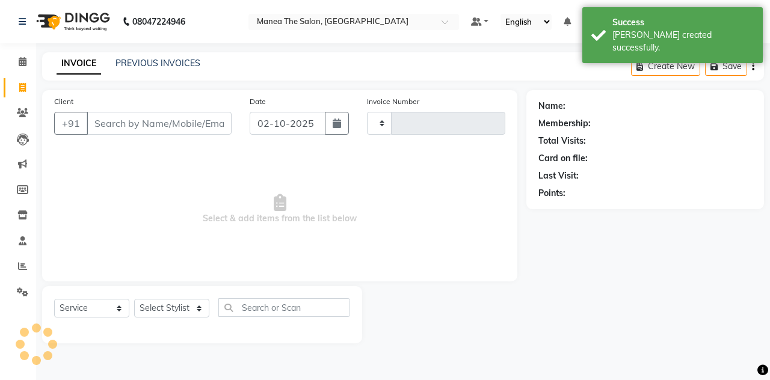
type input "1873"
select select "7688"
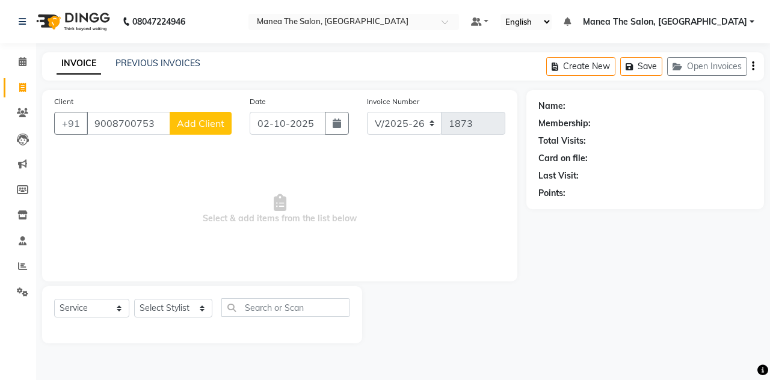
type input "9008700753"
click at [211, 130] on button "Add Client" at bounding box center [201, 123] width 62 height 23
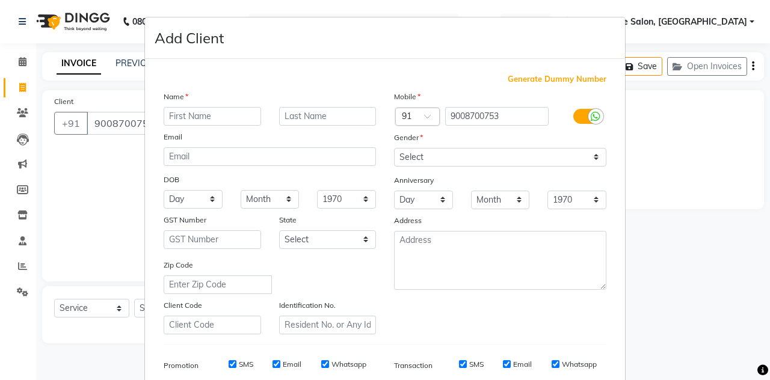
click at [201, 119] on input "text" at bounding box center [213, 116] width 98 height 19
type input "vidya"
drag, startPoint x: 447, startPoint y: 153, endPoint x: 433, endPoint y: 199, distance: 47.6
click at [433, 199] on div "Mobile Country Code × 91 9008700753 Gender Select [DEMOGRAPHIC_DATA] [DEMOGRAPH…" at bounding box center [500, 212] width 231 height 244
select select "[DEMOGRAPHIC_DATA]"
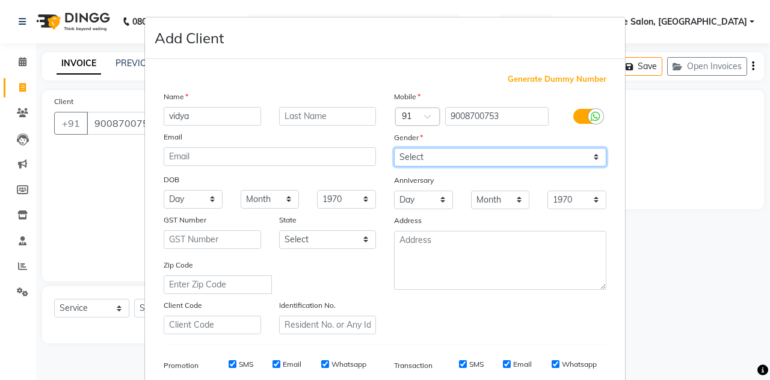
click at [394, 148] on select "Select [DEMOGRAPHIC_DATA] [DEMOGRAPHIC_DATA] Other Prefer Not To Say" at bounding box center [500, 157] width 212 height 19
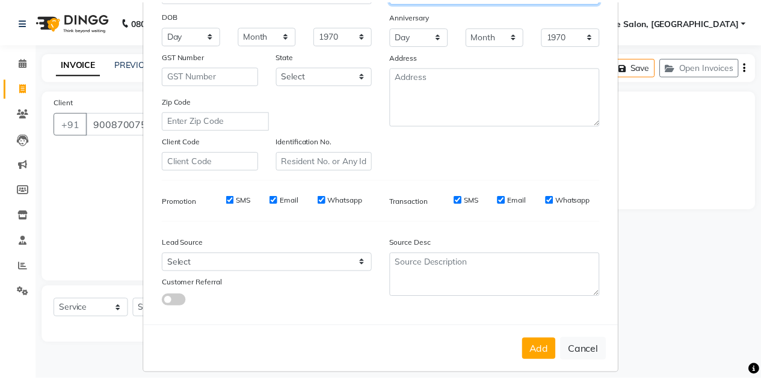
scroll to position [173, 0]
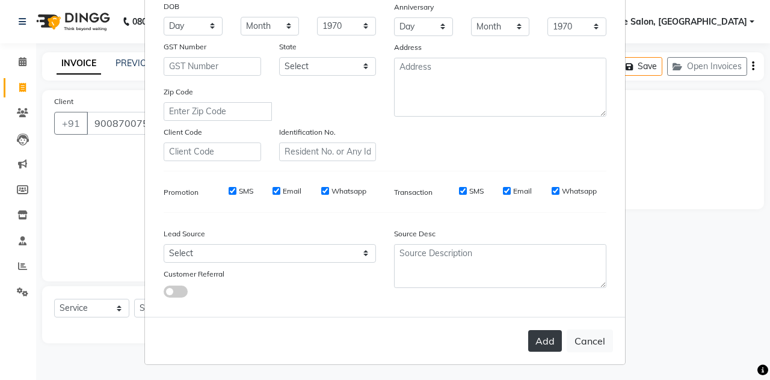
click at [556, 334] on button "Add" at bounding box center [546, 341] width 34 height 22
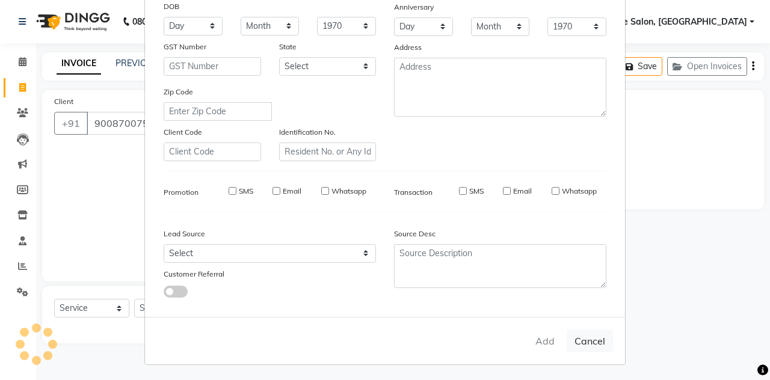
select select
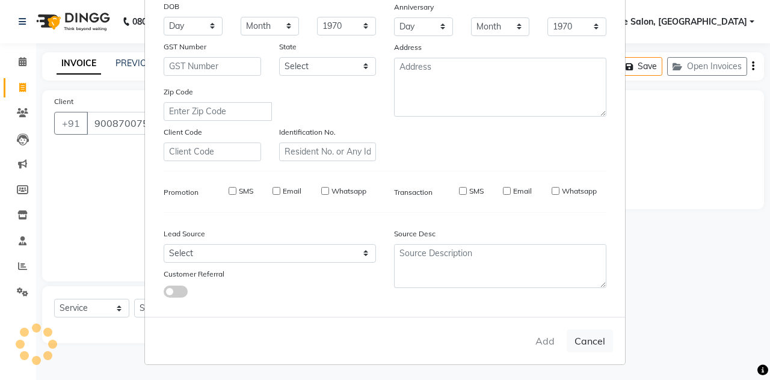
select select
checkbox input "false"
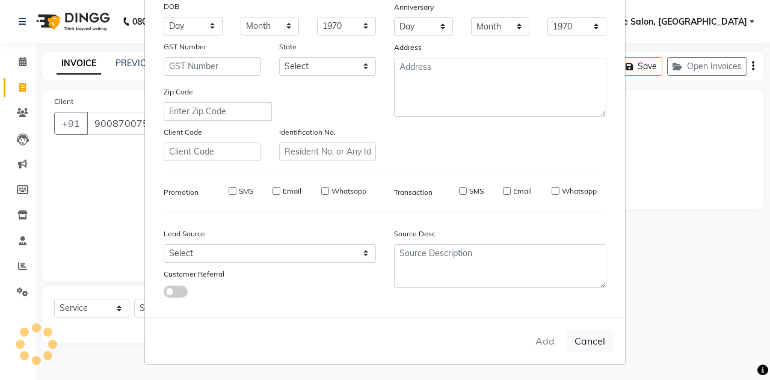
checkbox input "false"
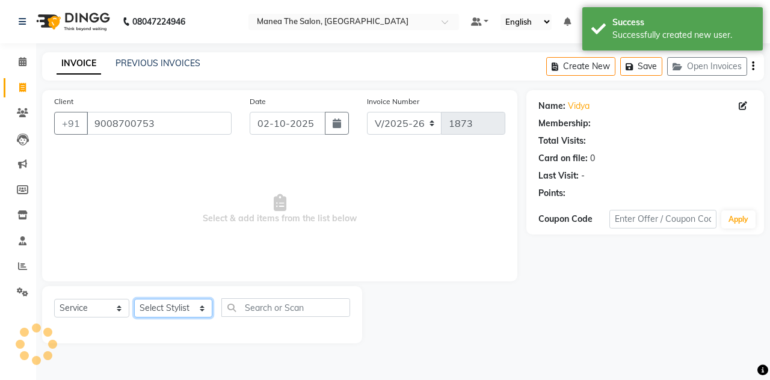
click at [137, 305] on select "Select Stylist aalam [PERSON_NAME] [PERSON_NAME] The Salon, [GEOGRAPHIC_DATA] […" at bounding box center [173, 308] width 78 height 19
select select "80475"
click at [134, 299] on select "Select Stylist aalam [PERSON_NAME] [PERSON_NAME] The Salon, [GEOGRAPHIC_DATA] […" at bounding box center [173, 308] width 78 height 19
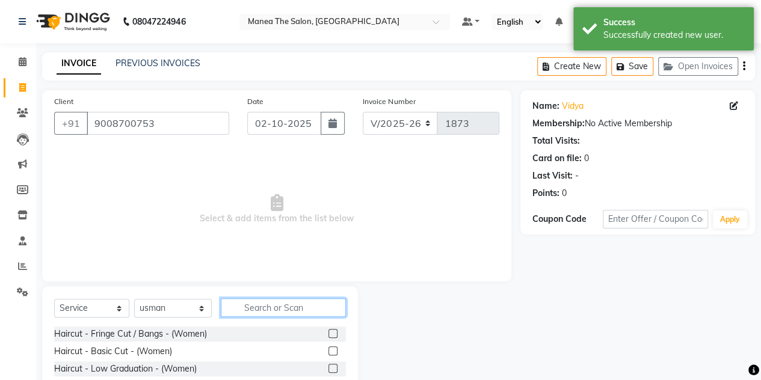
click at [252, 299] on input "text" at bounding box center [283, 308] width 125 height 19
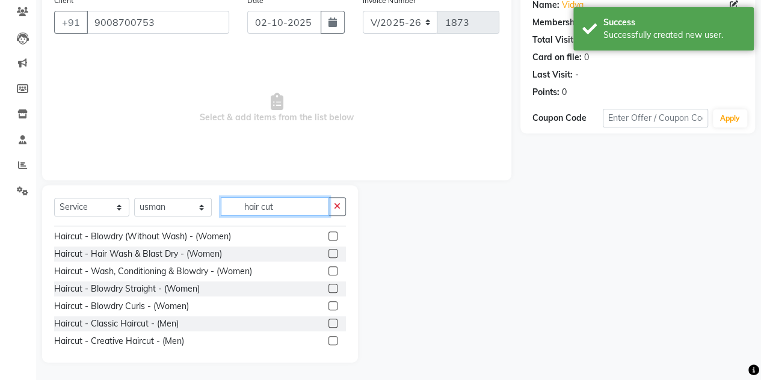
scroll to position [149, 0]
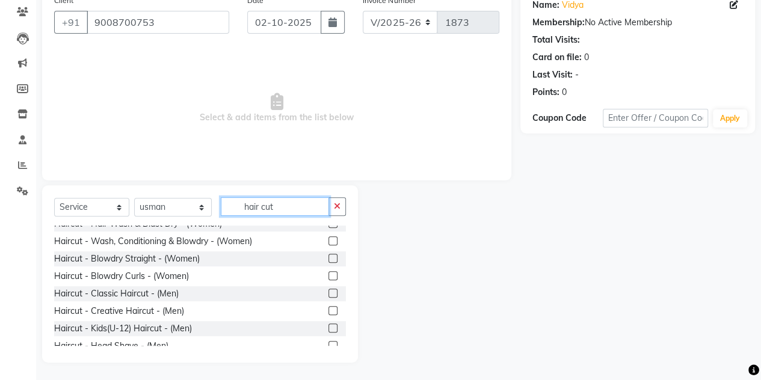
type input "hair cut"
click at [329, 292] on label at bounding box center [333, 293] width 9 height 9
click at [329, 292] on input "checkbox" at bounding box center [333, 294] width 8 height 8
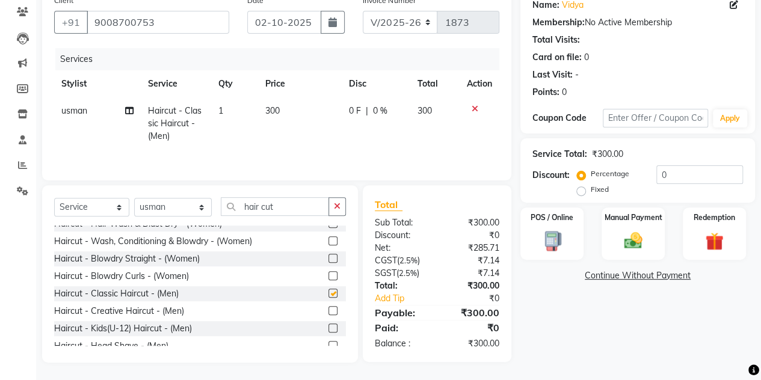
checkbox input "false"
click at [337, 199] on button "button" at bounding box center [337, 206] width 17 height 19
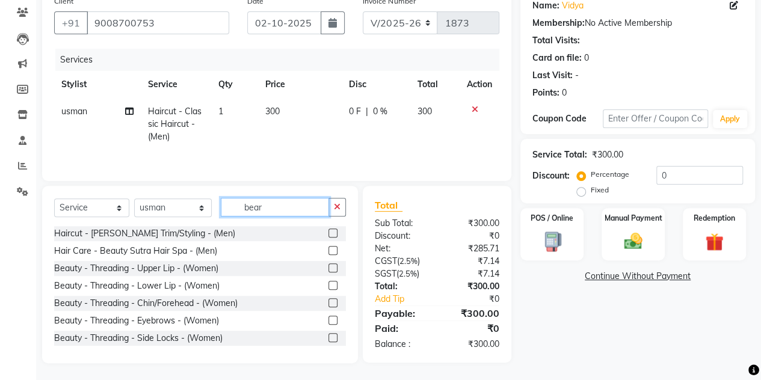
scroll to position [0, 0]
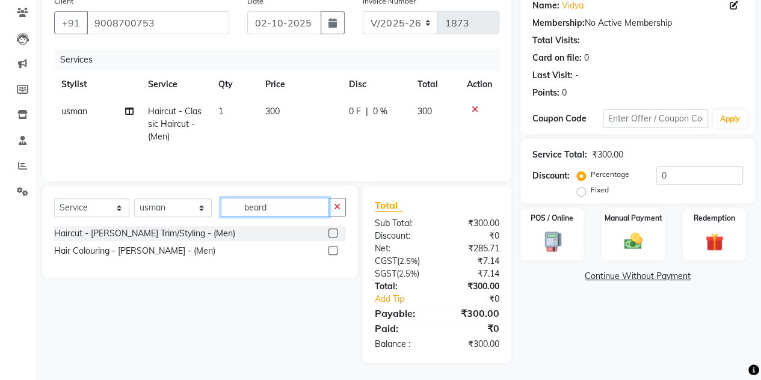
type input "beard"
click at [332, 232] on label at bounding box center [333, 233] width 9 height 9
click at [332, 232] on input "checkbox" at bounding box center [333, 234] width 8 height 8
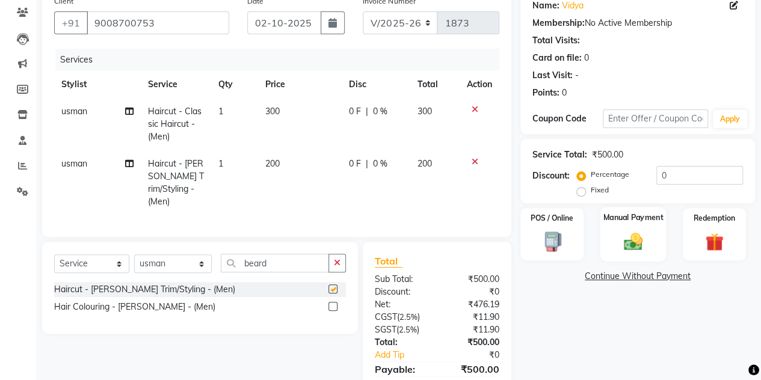
checkbox input "false"
click at [616, 238] on div "Manual Payment" at bounding box center [634, 234] width 66 height 55
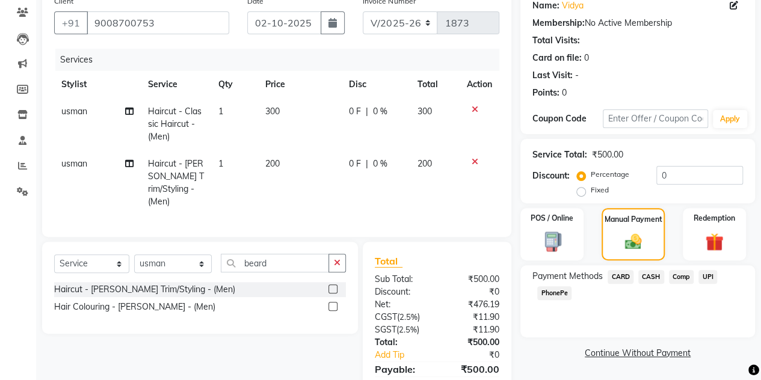
click at [651, 274] on span "CASH" at bounding box center [652, 277] width 26 height 14
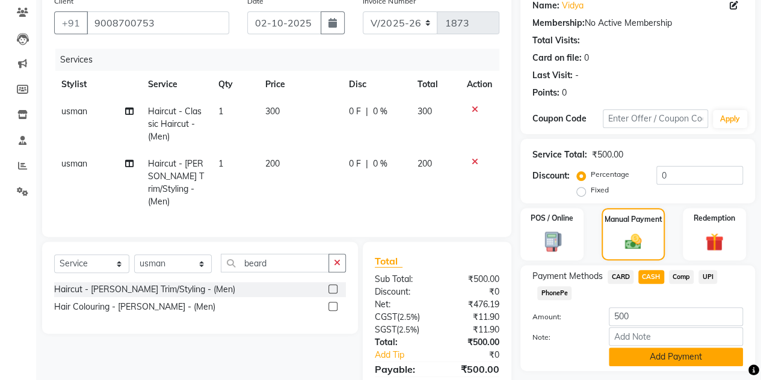
click at [637, 353] on button "Add Payment" at bounding box center [676, 357] width 134 height 19
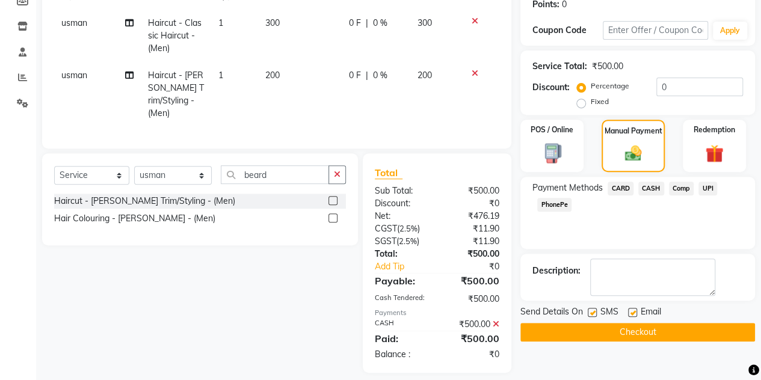
scroll to position [190, 0]
click at [628, 323] on button "Checkout" at bounding box center [638, 332] width 235 height 19
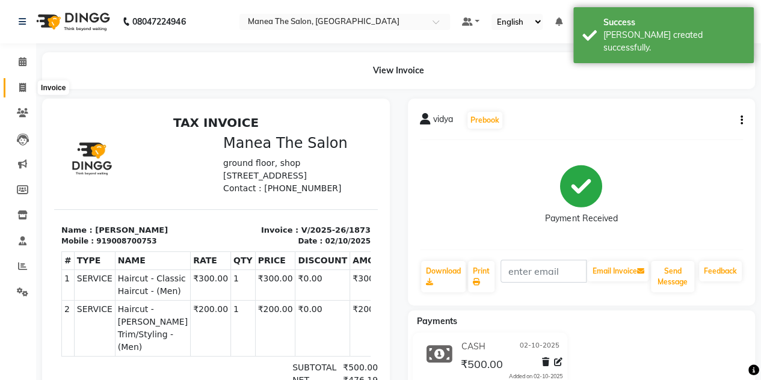
click at [22, 85] on icon at bounding box center [22, 87] width 7 height 9
select select "service"
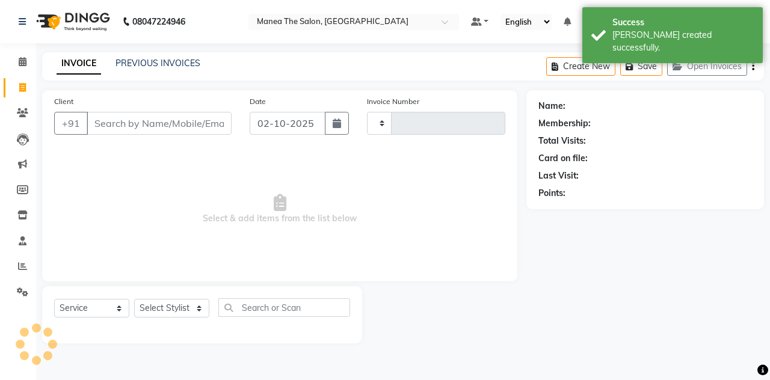
type input "1874"
select select "7688"
click at [109, 129] on input "Client" at bounding box center [159, 123] width 145 height 23
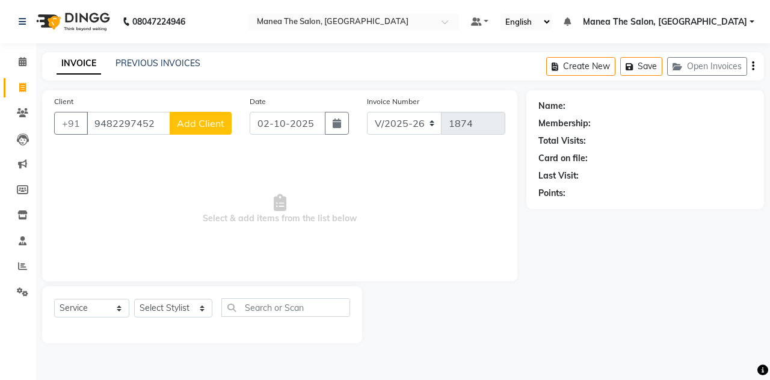
type input "9482297452"
click at [205, 123] on span "Add Client" at bounding box center [201, 123] width 48 height 12
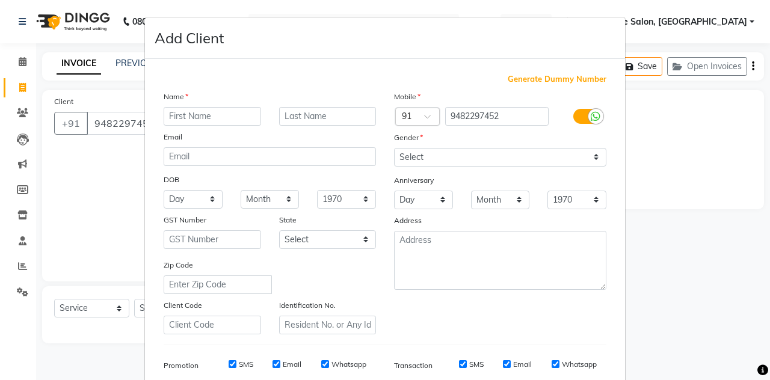
click at [218, 116] on input "text" at bounding box center [213, 116] width 98 height 19
type input "prajiykta"
click at [431, 157] on select "Select [DEMOGRAPHIC_DATA] [DEMOGRAPHIC_DATA] Other Prefer Not To Say" at bounding box center [500, 157] width 212 height 19
select select "[DEMOGRAPHIC_DATA]"
click at [394, 148] on select "Select [DEMOGRAPHIC_DATA] [DEMOGRAPHIC_DATA] Other Prefer Not To Say" at bounding box center [500, 157] width 212 height 19
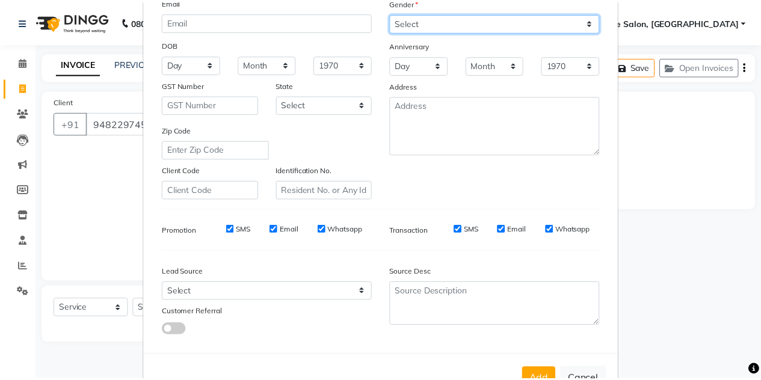
scroll to position [173, 0]
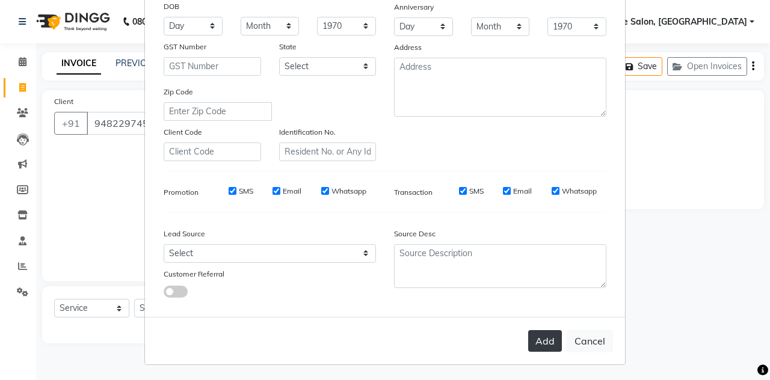
click at [550, 330] on button "Add" at bounding box center [546, 341] width 34 height 22
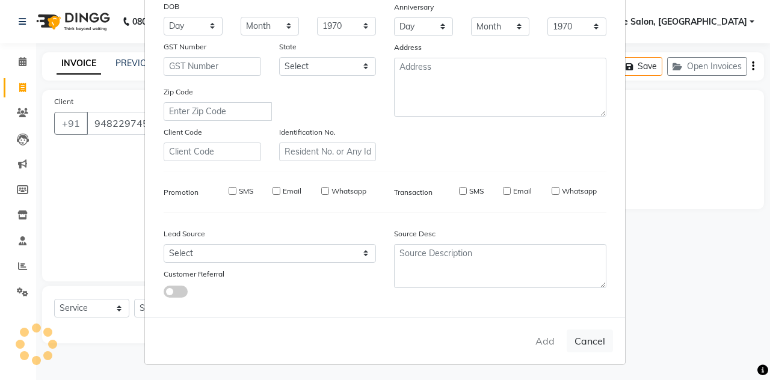
select select
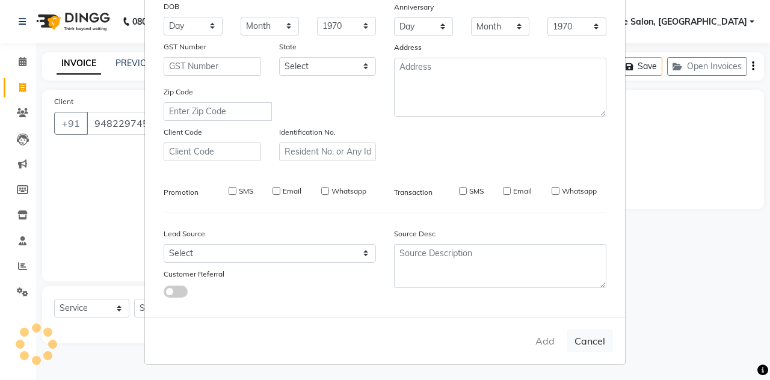
select select
checkbox input "false"
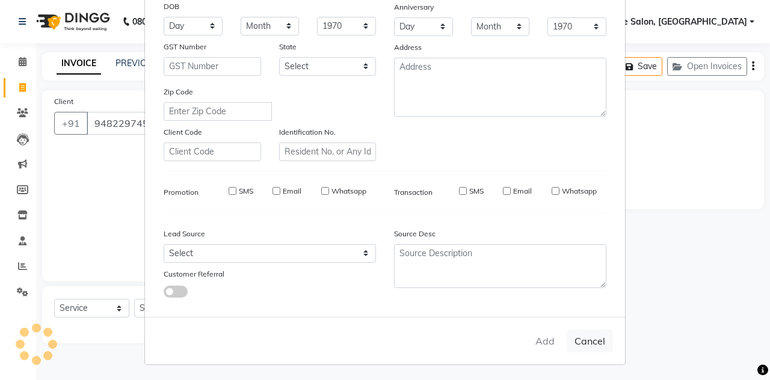
checkbox input "false"
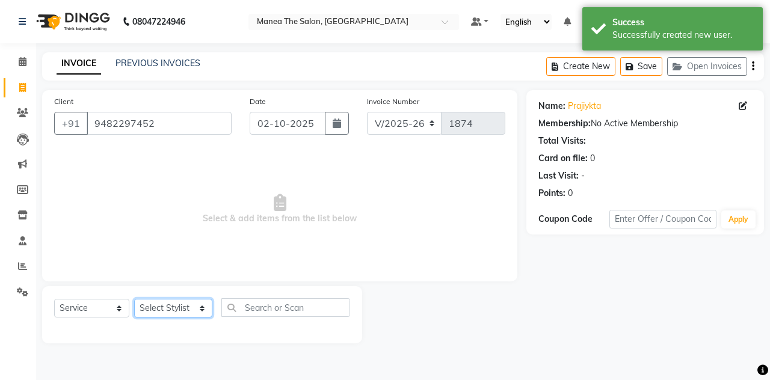
click at [173, 306] on select "Select Stylist aalam [PERSON_NAME] [PERSON_NAME] The Salon, [GEOGRAPHIC_DATA] […" at bounding box center [173, 308] width 78 height 19
select select "68363"
click at [134, 299] on select "Select Stylist aalam [PERSON_NAME] [PERSON_NAME] The Salon, [GEOGRAPHIC_DATA] […" at bounding box center [173, 308] width 78 height 19
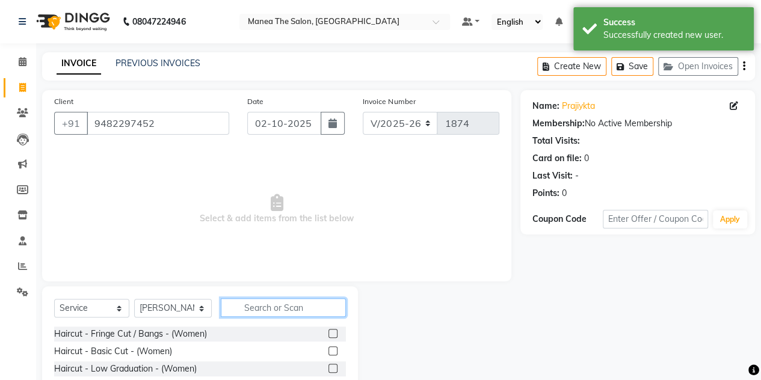
click at [260, 307] on input "text" at bounding box center [283, 308] width 125 height 19
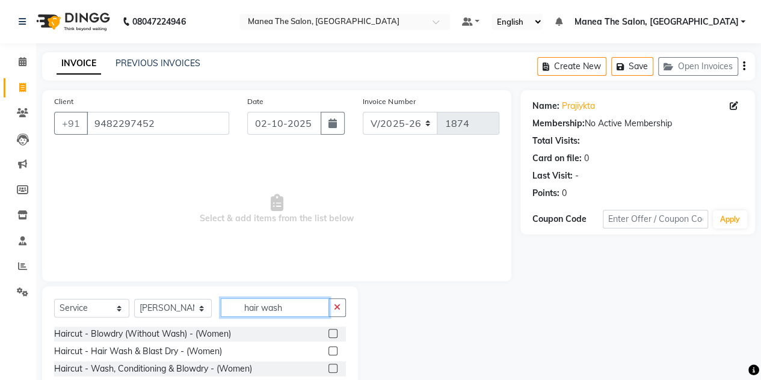
scroll to position [26, 0]
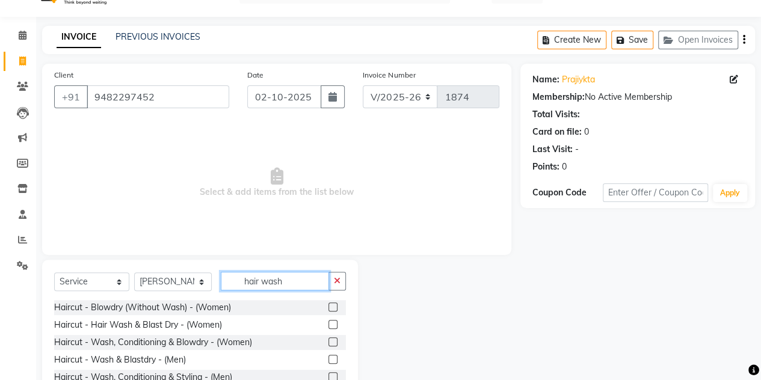
type input "hair wash"
click at [336, 323] on label at bounding box center [333, 324] width 9 height 9
click at [336, 323] on input "checkbox" at bounding box center [333, 325] width 8 height 8
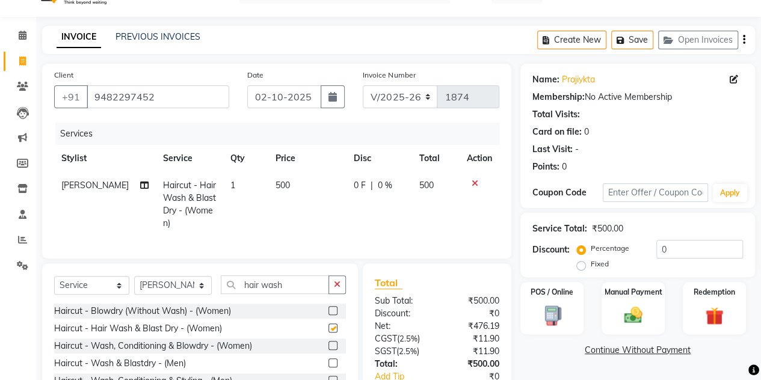
checkbox input "false"
click at [615, 302] on div "Manual Payment" at bounding box center [634, 308] width 66 height 55
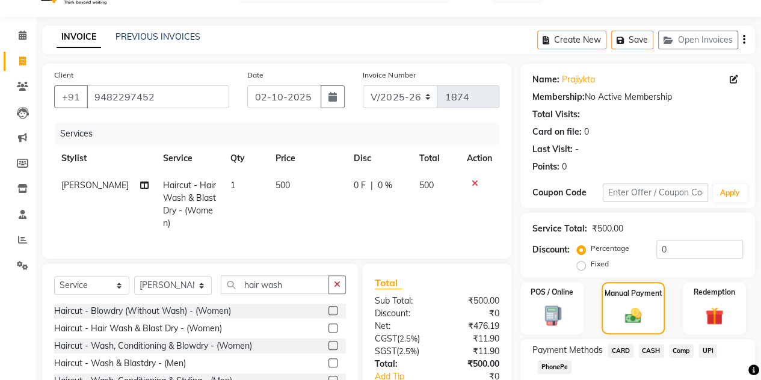
click at [713, 348] on span "UPI" at bounding box center [708, 351] width 19 height 14
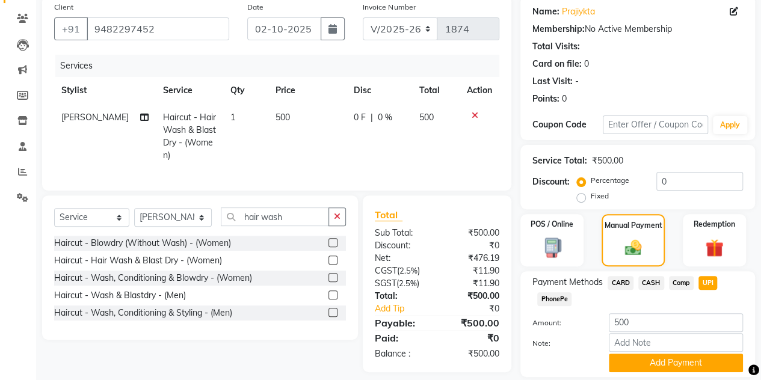
scroll to position [96, 0]
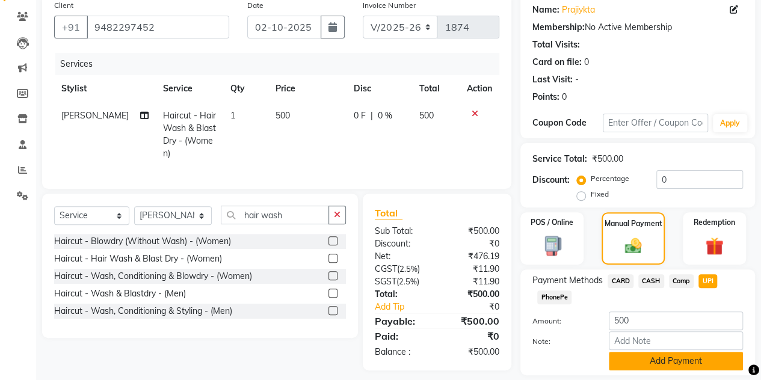
click at [687, 361] on button "Add Payment" at bounding box center [676, 361] width 134 height 19
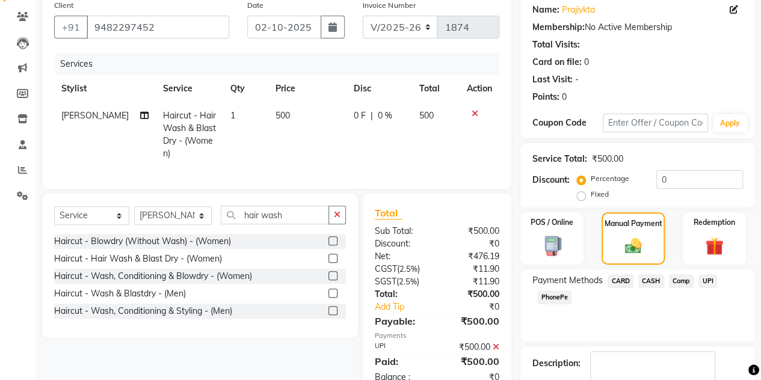
scroll to position [167, 0]
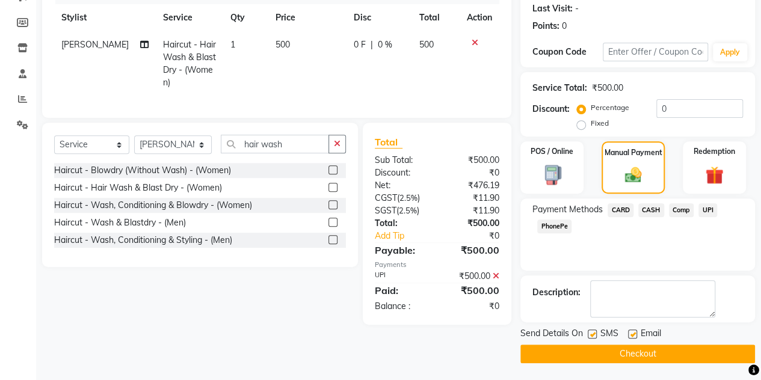
click at [669, 350] on button "Checkout" at bounding box center [638, 354] width 235 height 19
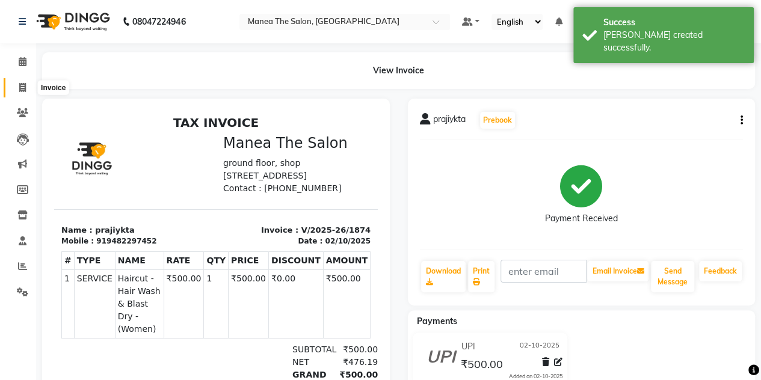
click at [22, 85] on icon at bounding box center [22, 87] width 7 height 9
select select "service"
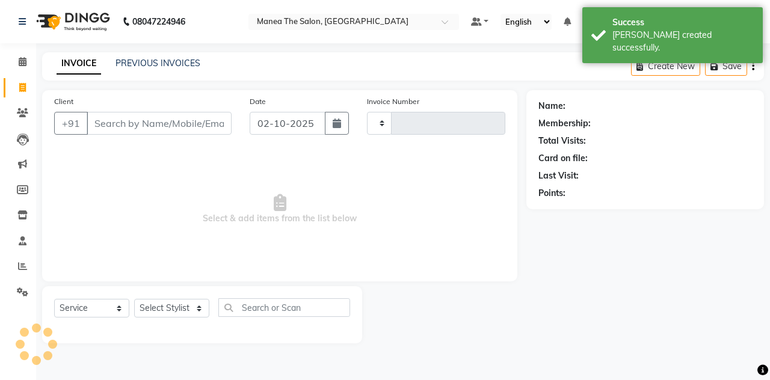
type input "1875"
select select "7688"
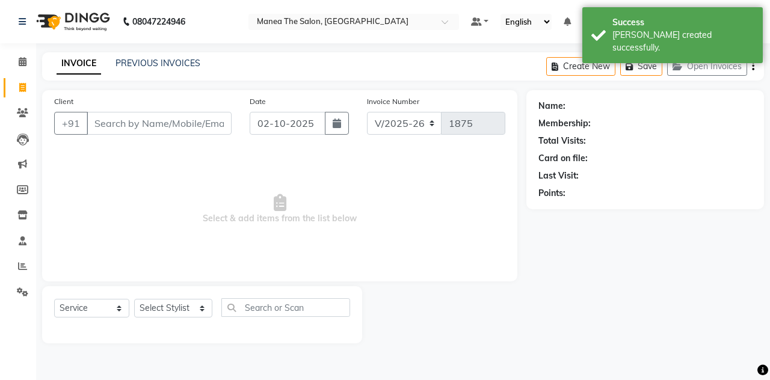
click at [105, 117] on input "Client" at bounding box center [159, 123] width 145 height 23
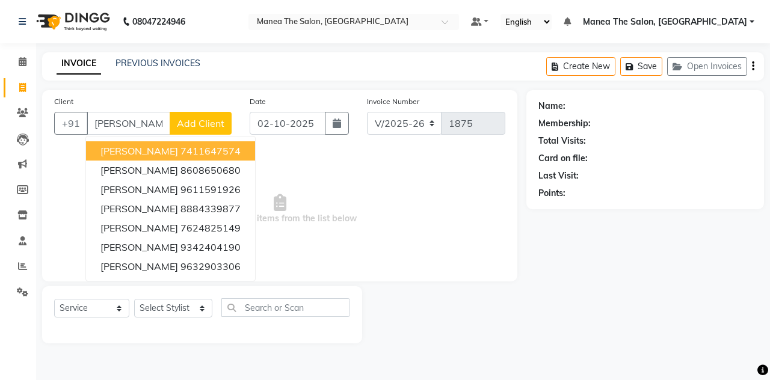
click at [140, 143] on button "[PERSON_NAME] 7411647574" at bounding box center [170, 150] width 169 height 19
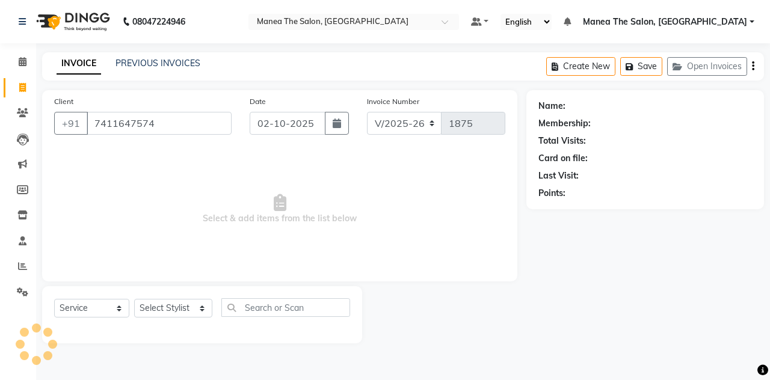
type input "7411647574"
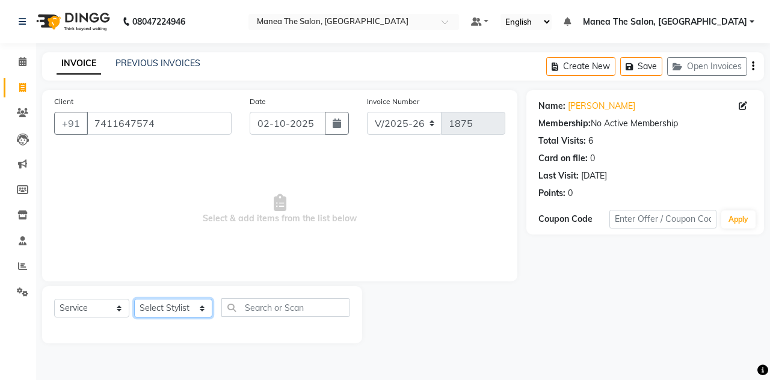
click at [161, 303] on select "Select Stylist aalam [PERSON_NAME] [PERSON_NAME] The Salon, [GEOGRAPHIC_DATA] […" at bounding box center [173, 308] width 78 height 19
select select "68363"
click at [134, 299] on select "Select Stylist aalam [PERSON_NAME] [PERSON_NAME] The Salon, [GEOGRAPHIC_DATA] […" at bounding box center [173, 308] width 78 height 19
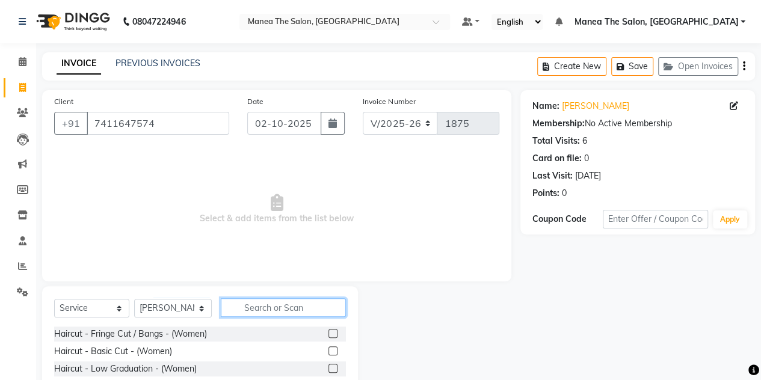
click at [259, 299] on input "text" at bounding box center [283, 308] width 125 height 19
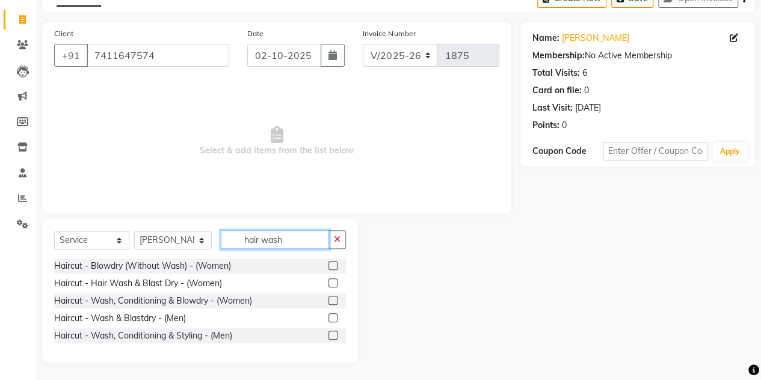
type input "hair wash"
click at [329, 285] on label at bounding box center [333, 283] width 9 height 9
click at [329, 285] on input "checkbox" at bounding box center [333, 284] width 8 height 8
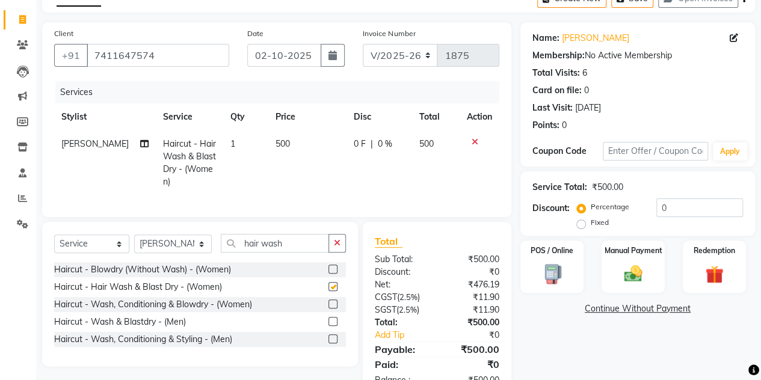
checkbox input "false"
click at [276, 141] on span "500" at bounding box center [283, 143] width 14 height 11
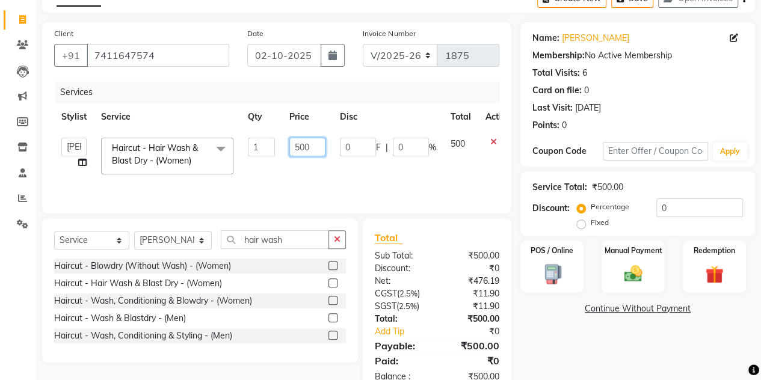
click at [301, 145] on input "500" at bounding box center [308, 147] width 36 height 19
type input "400"
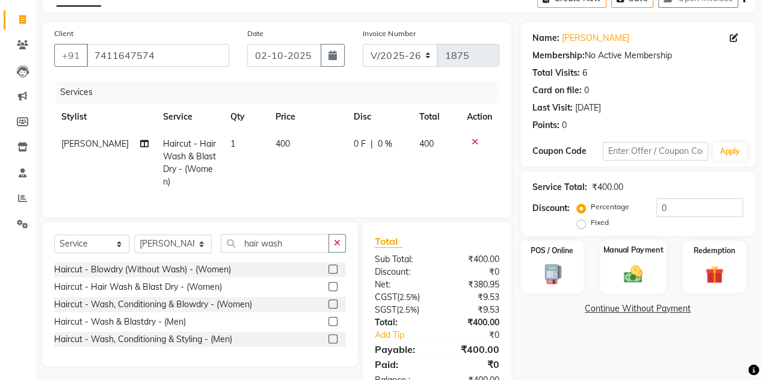
click at [604, 258] on div "Manual Payment" at bounding box center [634, 267] width 66 height 55
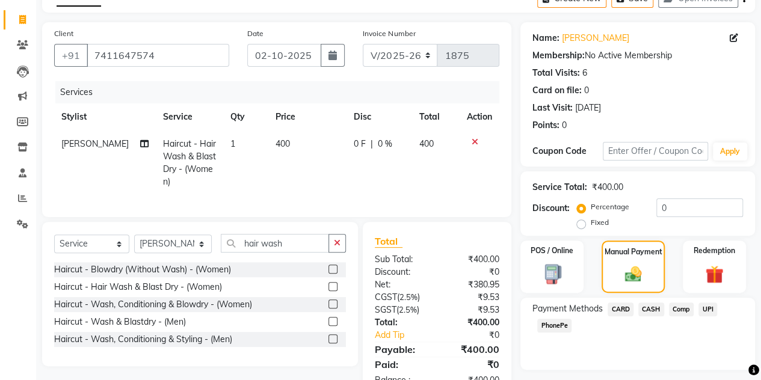
scroll to position [113, 0]
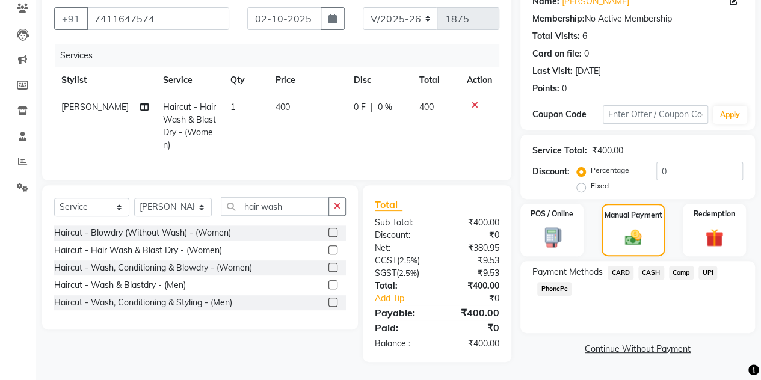
click at [707, 266] on span "UPI" at bounding box center [708, 273] width 19 height 14
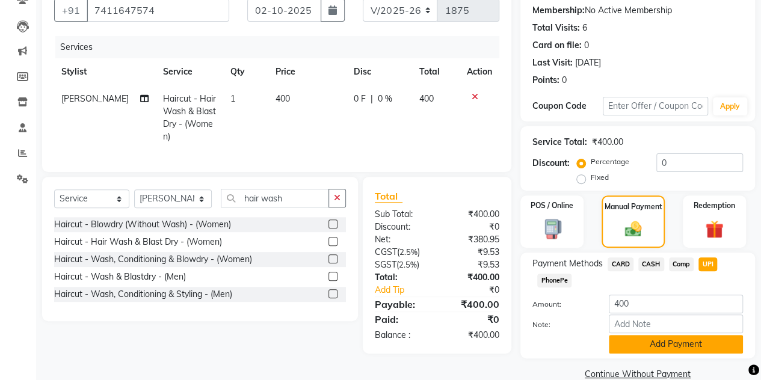
click at [627, 344] on button "Add Payment" at bounding box center [676, 344] width 134 height 19
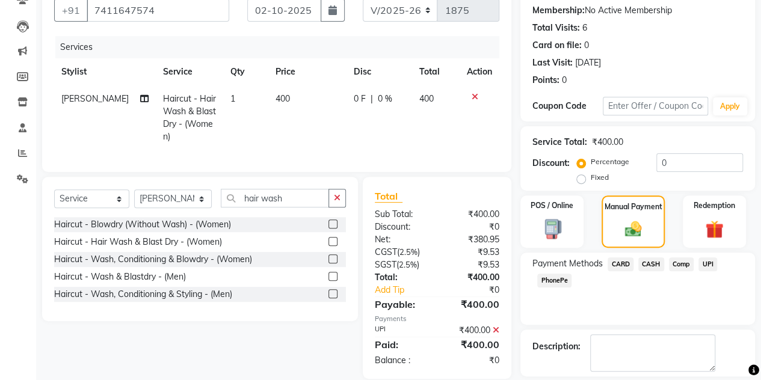
scroll to position [167, 0]
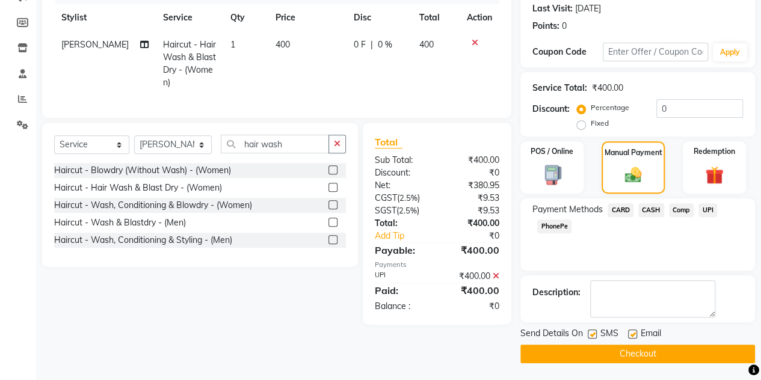
click at [627, 345] on button "Checkout" at bounding box center [638, 354] width 235 height 19
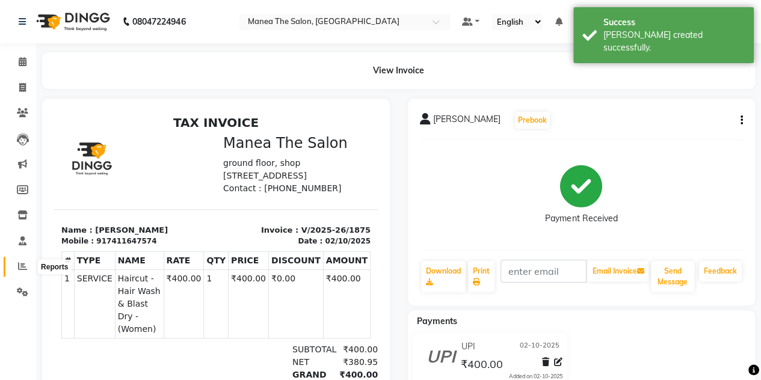
click at [18, 270] on icon at bounding box center [22, 266] width 9 height 9
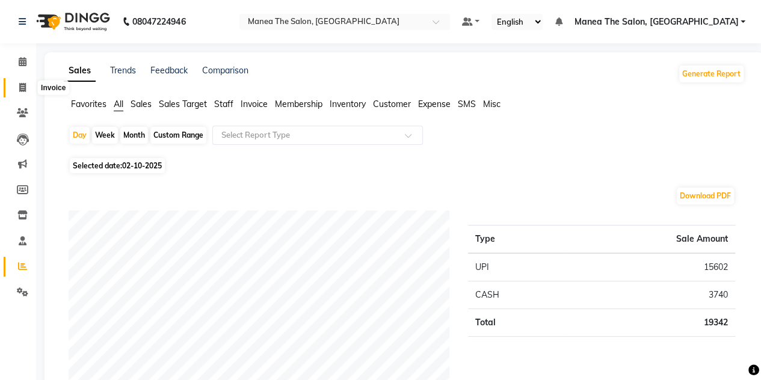
click at [23, 82] on span at bounding box center [22, 88] width 21 height 14
select select "service"
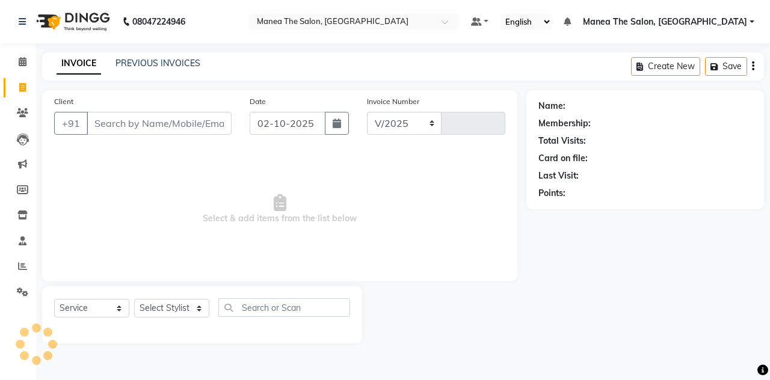
select select "7688"
type input "1876"
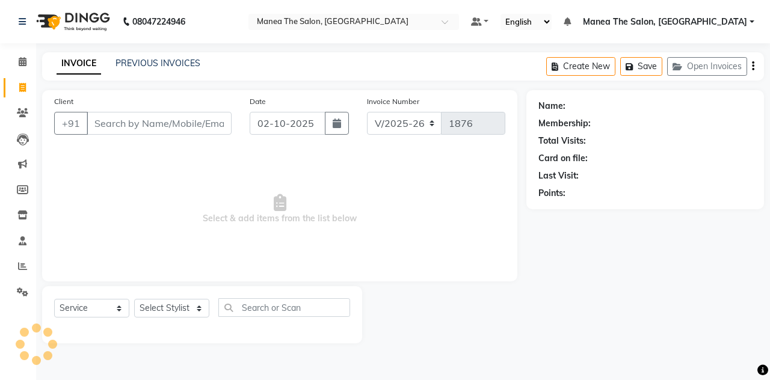
click at [129, 119] on input "Client" at bounding box center [159, 123] width 145 height 23
click at [178, 309] on select "Select Stylist aalam [PERSON_NAME] [PERSON_NAME] The Salon, [GEOGRAPHIC_DATA] […" at bounding box center [173, 308] width 78 height 19
select select "80475"
click at [134, 299] on select "Select Stylist aalam [PERSON_NAME] [PERSON_NAME] The Salon, [GEOGRAPHIC_DATA] […" at bounding box center [173, 308] width 78 height 19
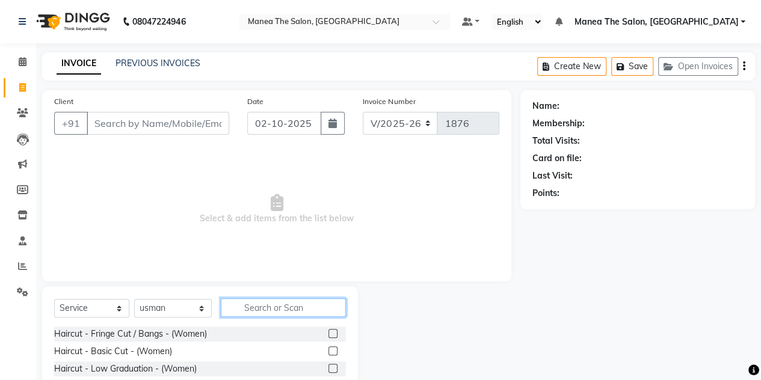
click at [247, 312] on input "text" at bounding box center [283, 308] width 125 height 19
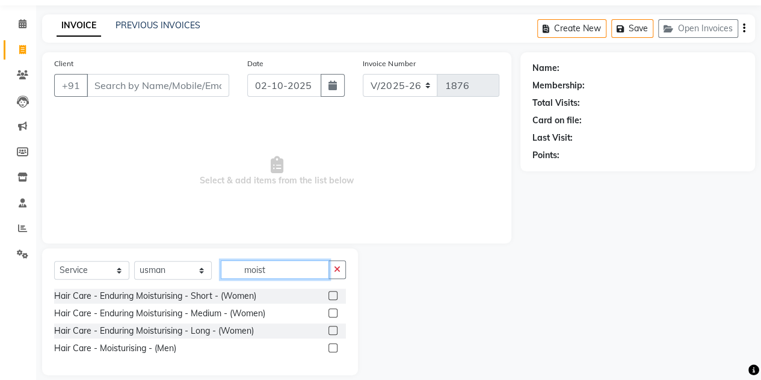
scroll to position [37, 0]
type input "moist"
click at [332, 314] on label at bounding box center [333, 313] width 9 height 9
click at [332, 314] on input "checkbox" at bounding box center [333, 315] width 8 height 8
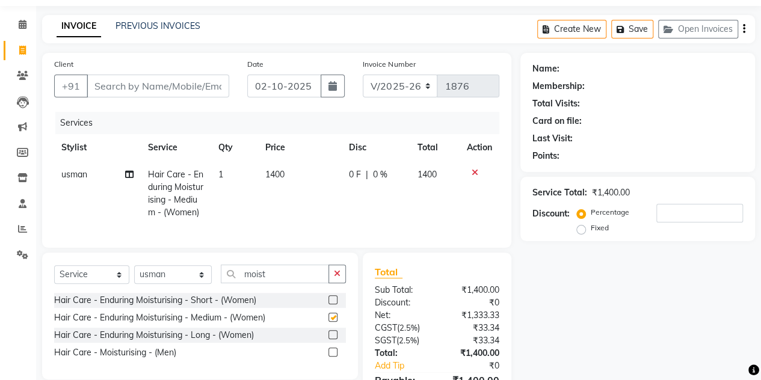
checkbox input "false"
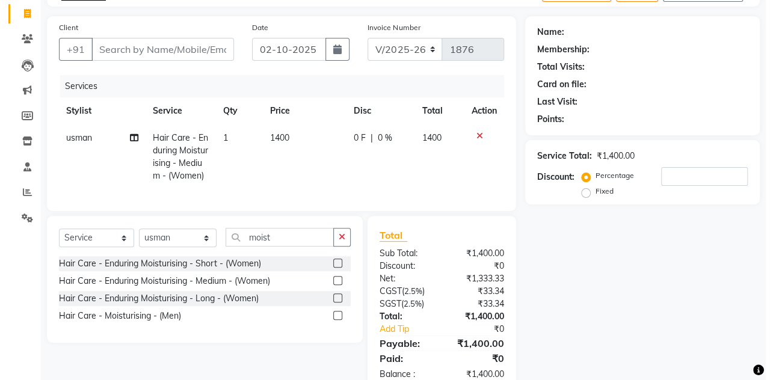
scroll to position [75, 0]
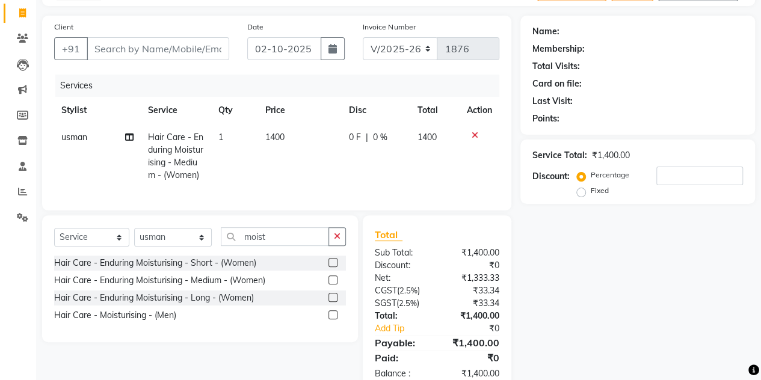
click at [333, 306] on div at bounding box center [333, 299] width 8 height 13
click at [333, 302] on label at bounding box center [333, 297] width 9 height 9
click at [333, 302] on input "checkbox" at bounding box center [333, 298] width 8 height 8
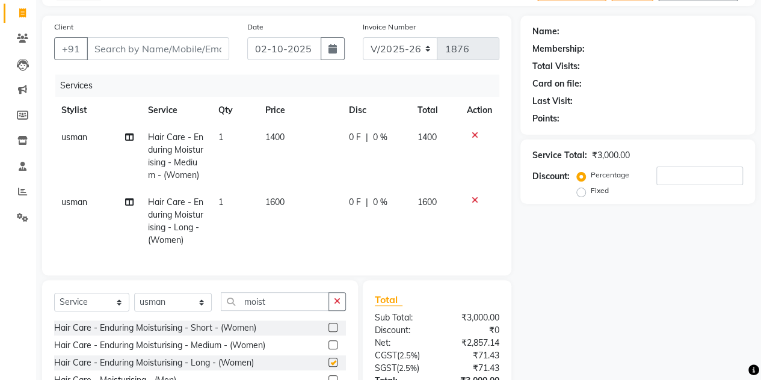
checkbox input "false"
click at [472, 134] on icon at bounding box center [475, 135] width 7 height 8
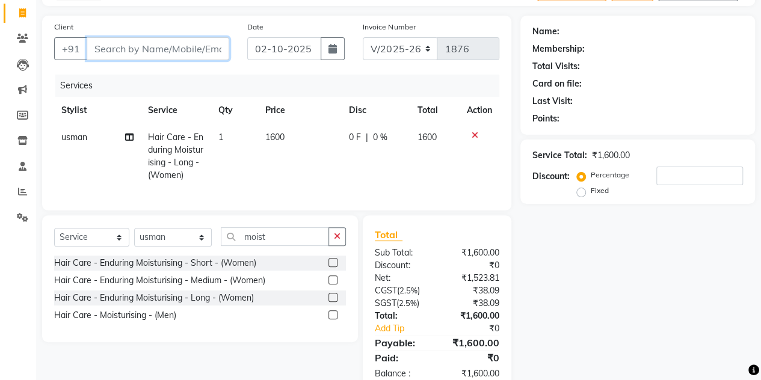
click at [132, 57] on input "Client" at bounding box center [158, 48] width 143 height 23
click at [135, 48] on input "Client" at bounding box center [158, 48] width 143 height 23
click at [195, 43] on input "Client" at bounding box center [158, 48] width 143 height 23
click at [193, 49] on input "Client" at bounding box center [158, 48] width 143 height 23
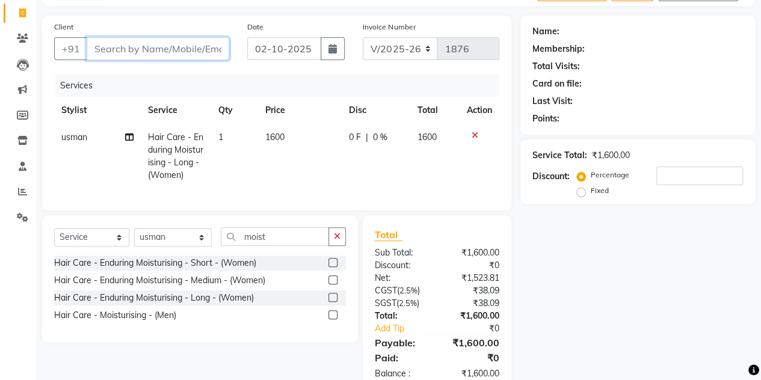
type input "9"
type input "0"
type input "9659593288"
click at [193, 49] on span "Add Client" at bounding box center [199, 49] width 48 height 12
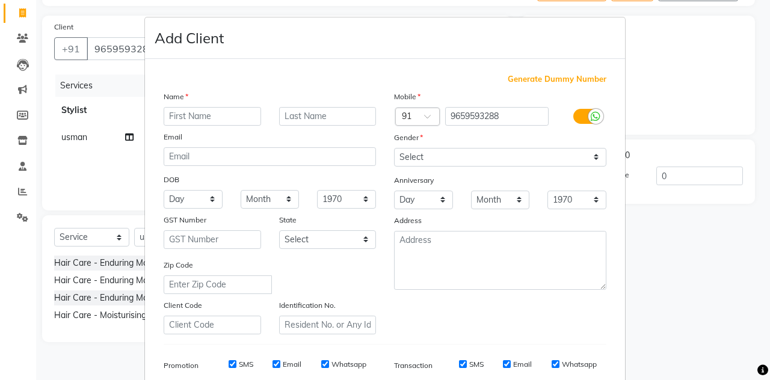
click at [182, 114] on input "text" at bounding box center [213, 116] width 98 height 19
type input "aditi"
click at [419, 149] on select "Select [DEMOGRAPHIC_DATA] [DEMOGRAPHIC_DATA] Other Prefer Not To Say" at bounding box center [500, 157] width 212 height 19
select select "[DEMOGRAPHIC_DATA]"
click at [394, 148] on select "Select [DEMOGRAPHIC_DATA] [DEMOGRAPHIC_DATA] Other Prefer Not To Say" at bounding box center [500, 157] width 212 height 19
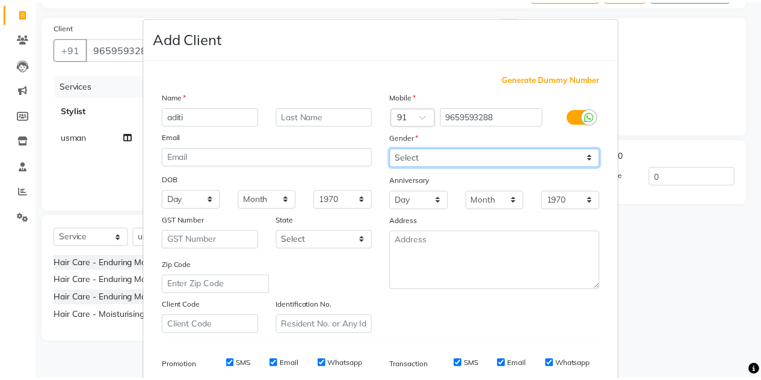
scroll to position [173, 0]
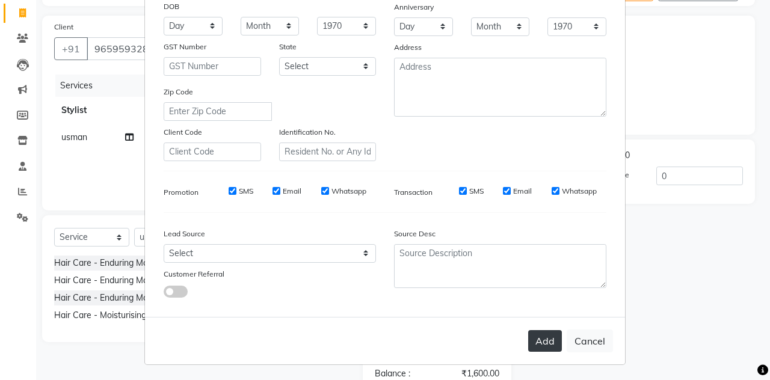
click at [538, 334] on button "Add" at bounding box center [546, 341] width 34 height 22
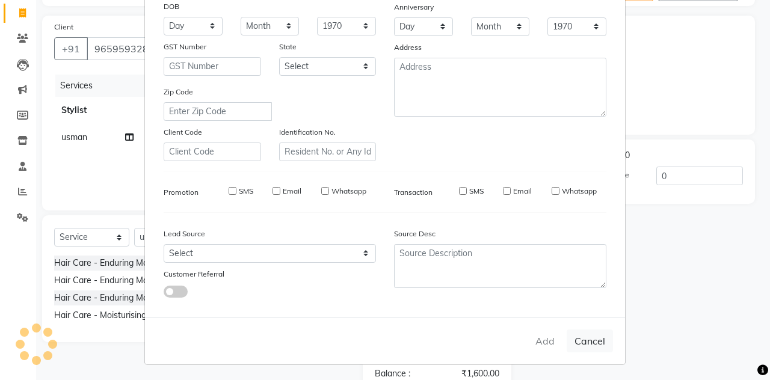
select select
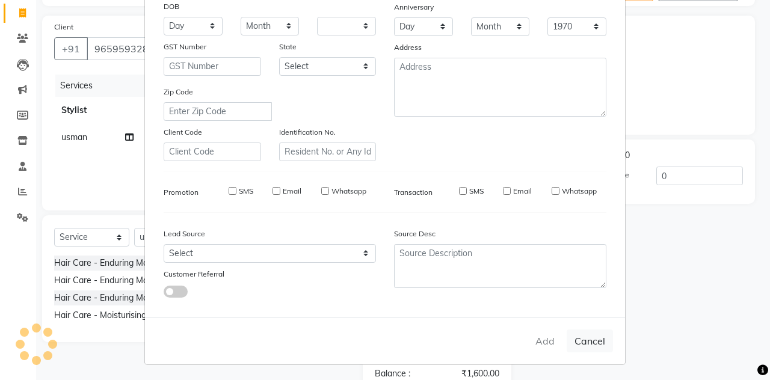
select select
checkbox input "false"
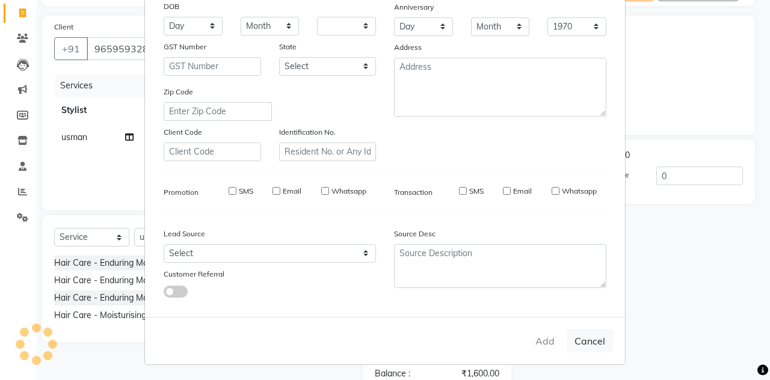
checkbox input "false"
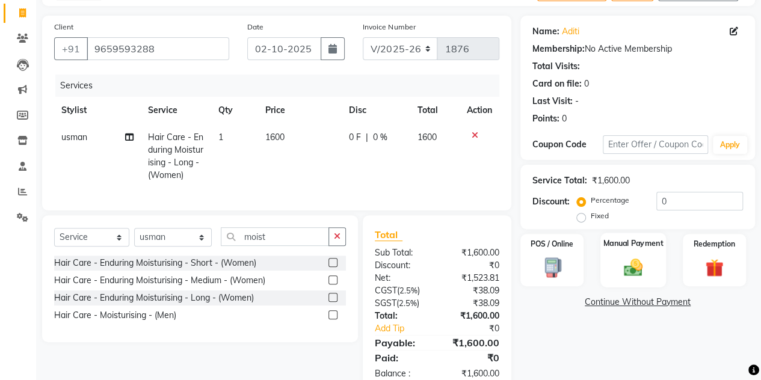
click at [624, 278] on div "Manual Payment" at bounding box center [634, 260] width 66 height 55
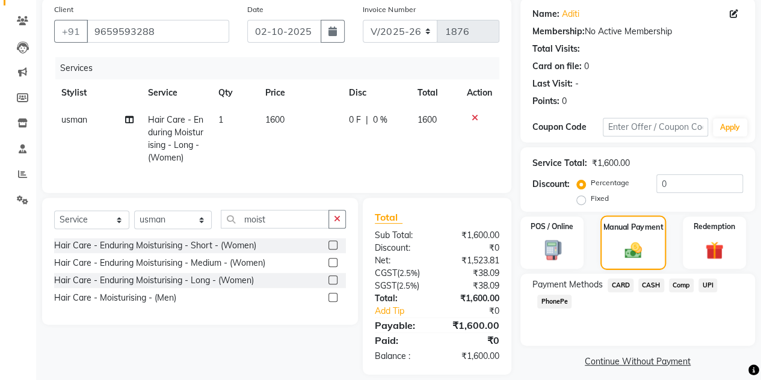
scroll to position [93, 0]
click at [654, 285] on span "CASH" at bounding box center [652, 285] width 26 height 14
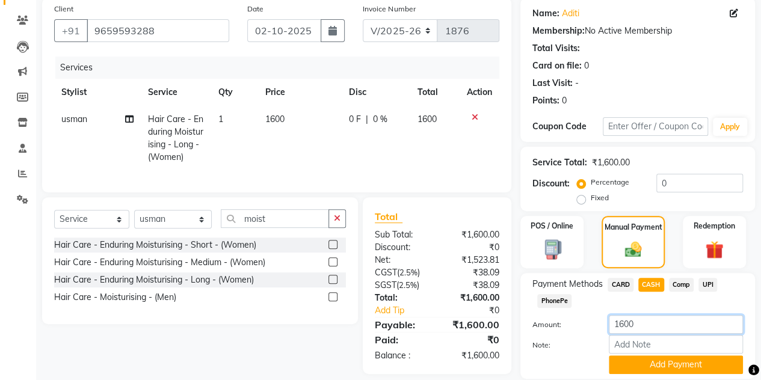
click at [642, 320] on input "1600" at bounding box center [676, 324] width 134 height 19
type input "1"
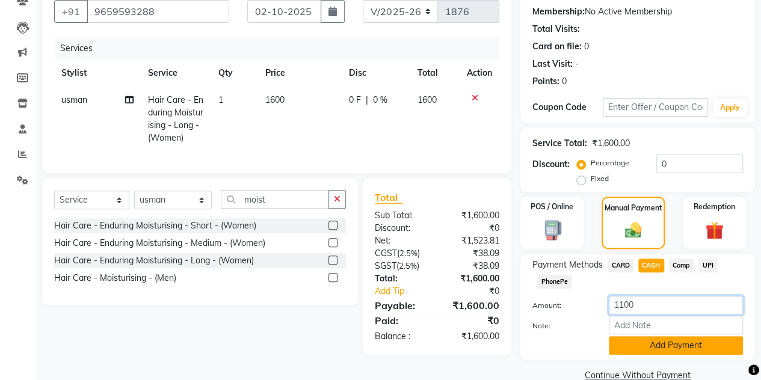
type input "1100"
click at [631, 348] on button "Add Payment" at bounding box center [676, 345] width 134 height 19
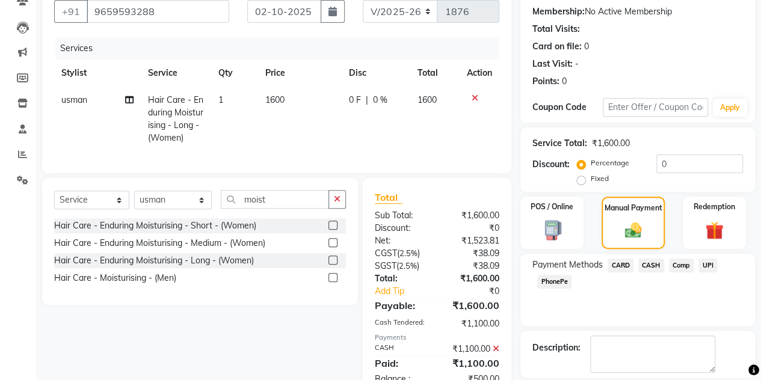
scroll to position [167, 0]
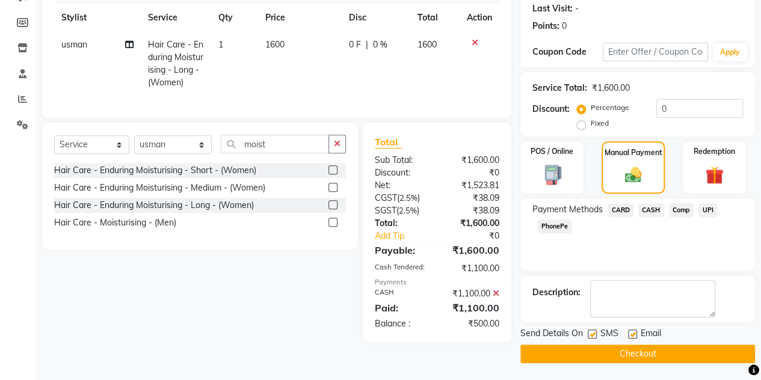
click at [708, 210] on span "UPI" at bounding box center [708, 210] width 19 height 14
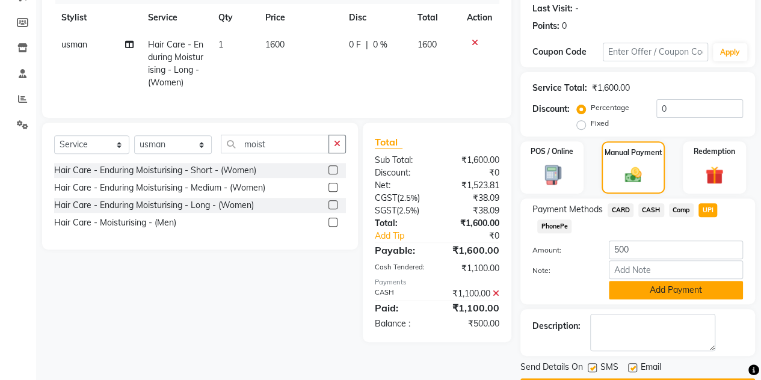
click at [634, 292] on button "Add Payment" at bounding box center [676, 290] width 134 height 19
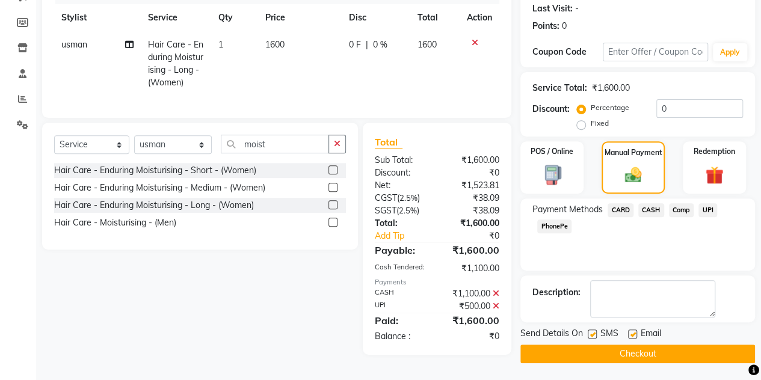
scroll to position [169, 0]
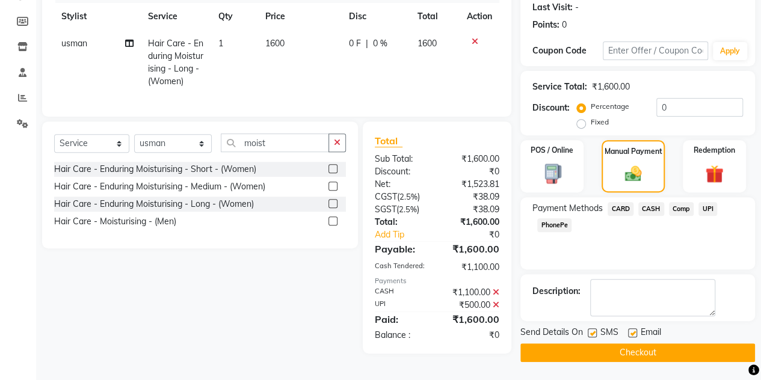
click at [583, 344] on button "Checkout" at bounding box center [638, 353] width 235 height 19
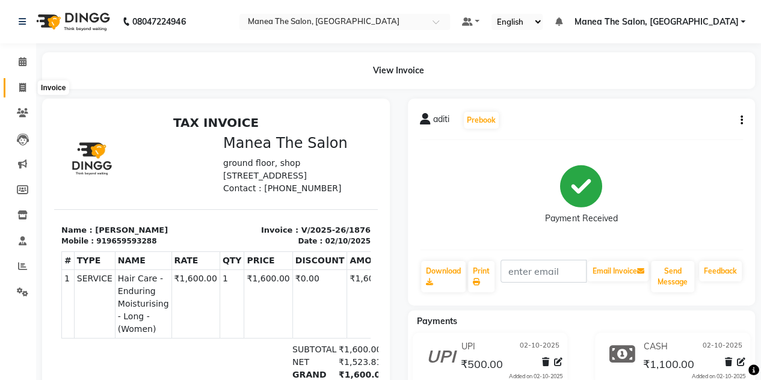
drag, startPoint x: 22, startPoint y: 98, endPoint x: 22, endPoint y: 90, distance: 8.4
click at [22, 90] on li "Invoice" at bounding box center [18, 88] width 36 height 26
click at [22, 90] on icon at bounding box center [22, 87] width 7 height 9
select select "service"
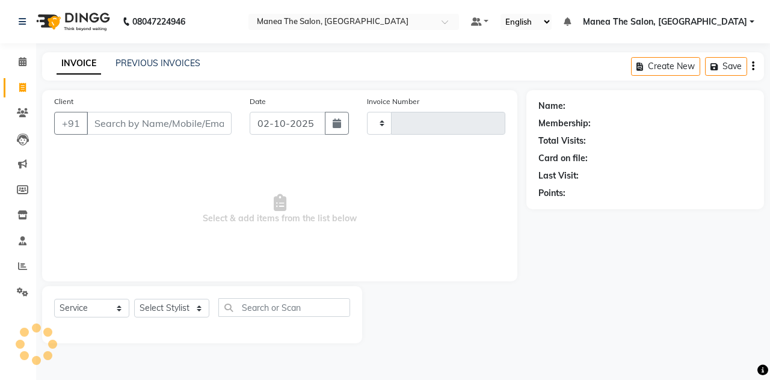
type input "1877"
select select "7688"
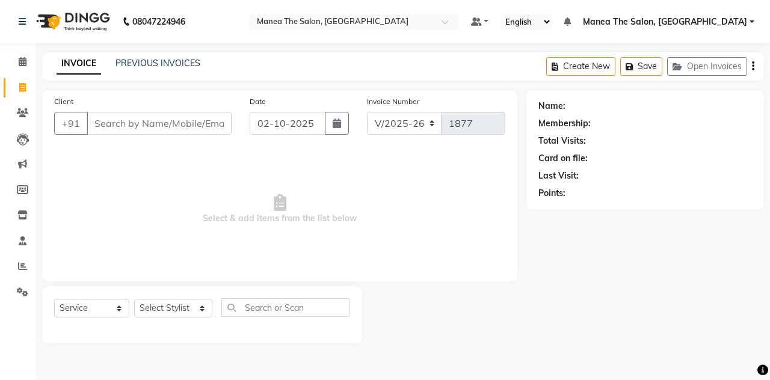
click at [119, 69] on div "PREVIOUS INVOICES" at bounding box center [158, 63] width 85 height 13
click at [141, 68] on link "PREVIOUS INVOICES" at bounding box center [158, 63] width 85 height 11
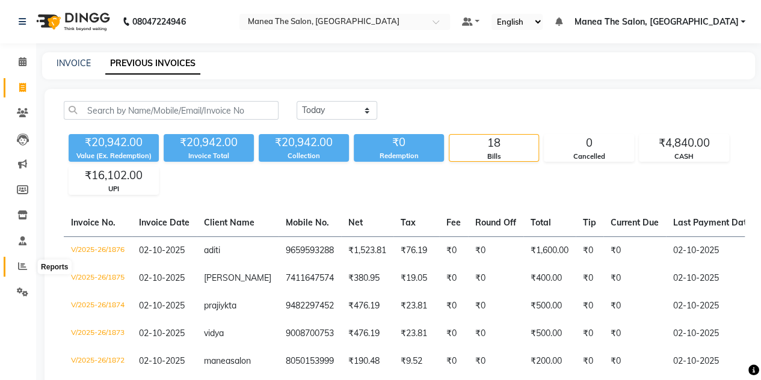
click at [20, 261] on span at bounding box center [22, 267] width 21 height 14
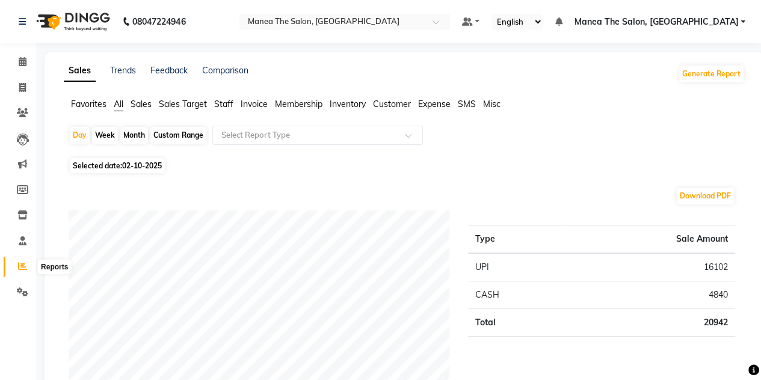
click at [25, 267] on icon at bounding box center [22, 266] width 9 height 9
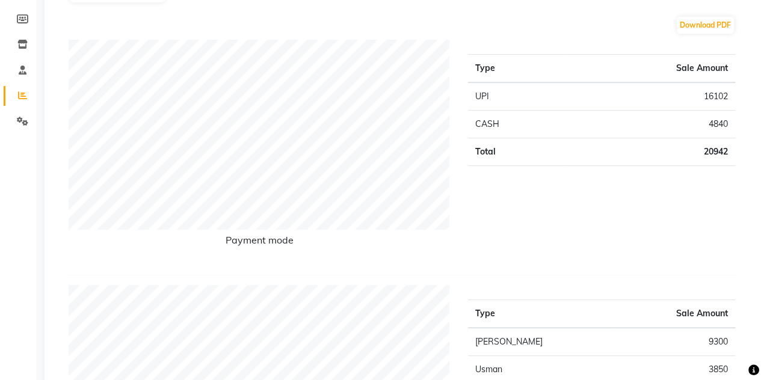
scroll to position [172, 0]
